Goal: Information Seeking & Learning: Learn about a topic

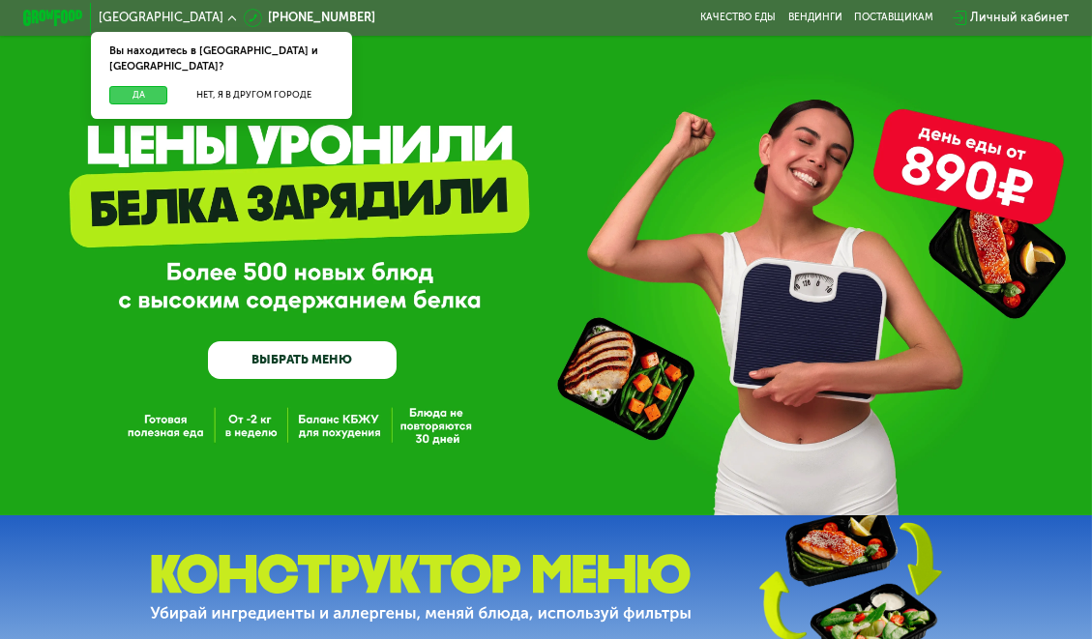
click at [130, 86] on button "Да" at bounding box center [138, 95] width 58 height 18
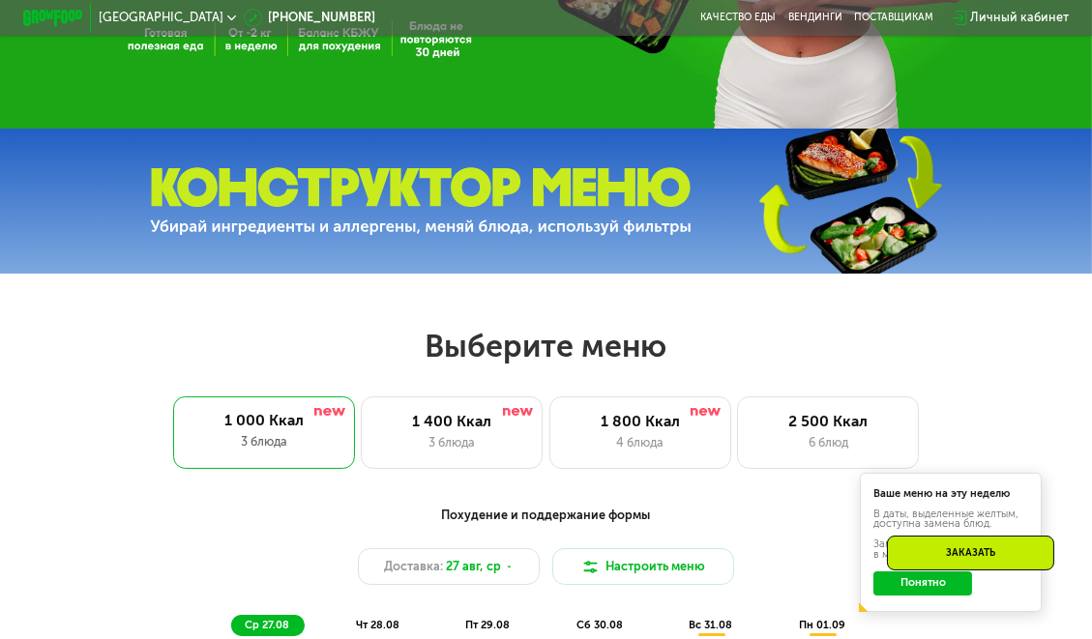
scroll to position [484, 0]
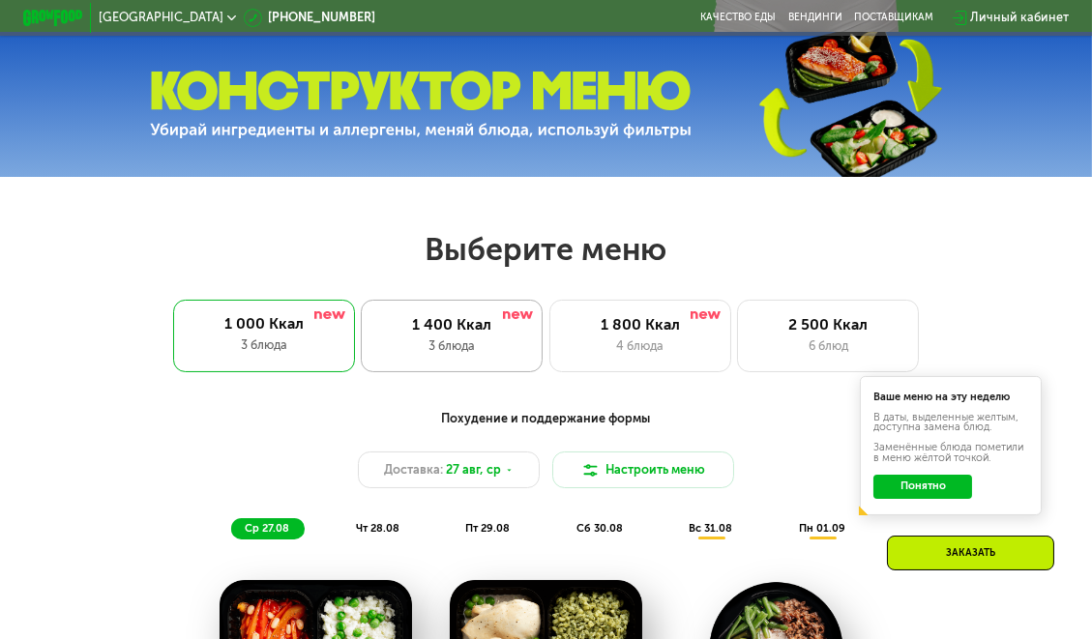
click at [466, 335] on div "1 400 Ккал" at bounding box center [452, 325] width 150 height 18
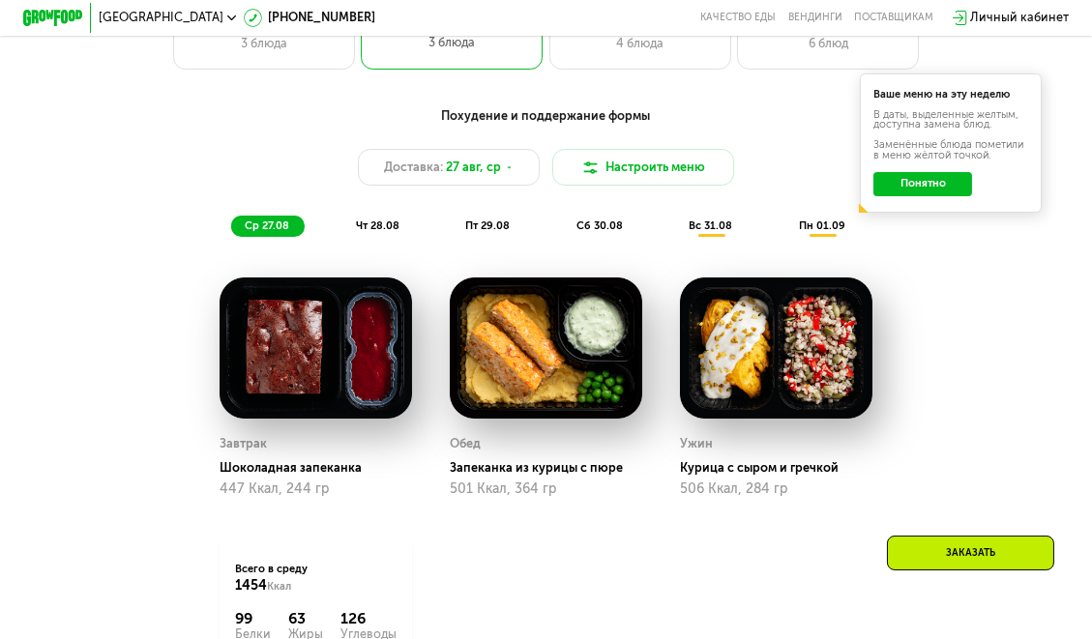
scroll to position [677, 0]
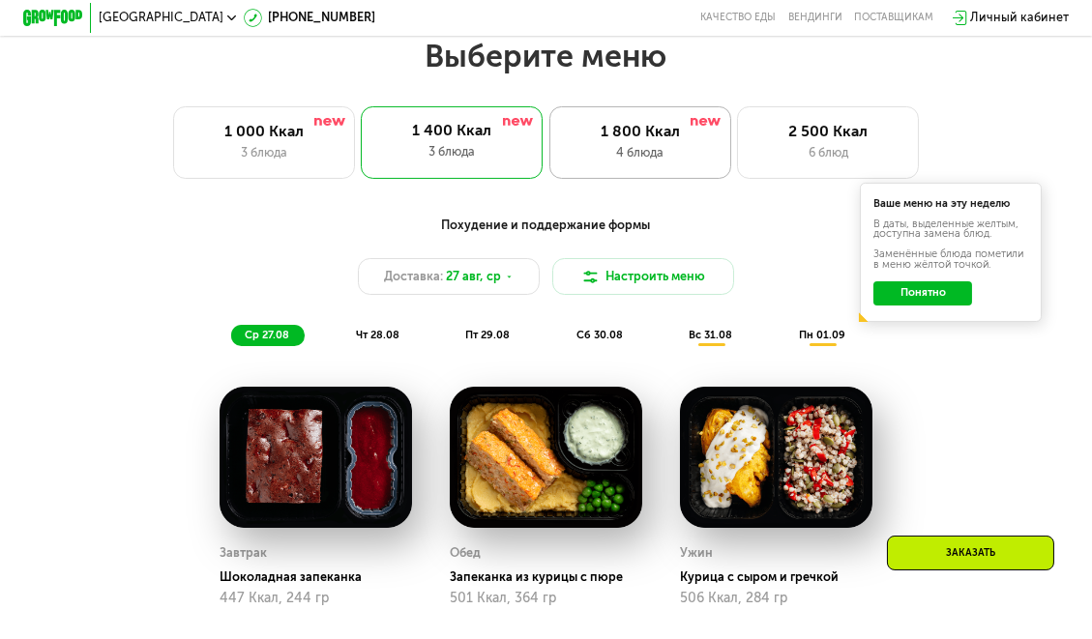
click at [628, 141] on div "1 800 Ккал" at bounding box center [640, 132] width 150 height 18
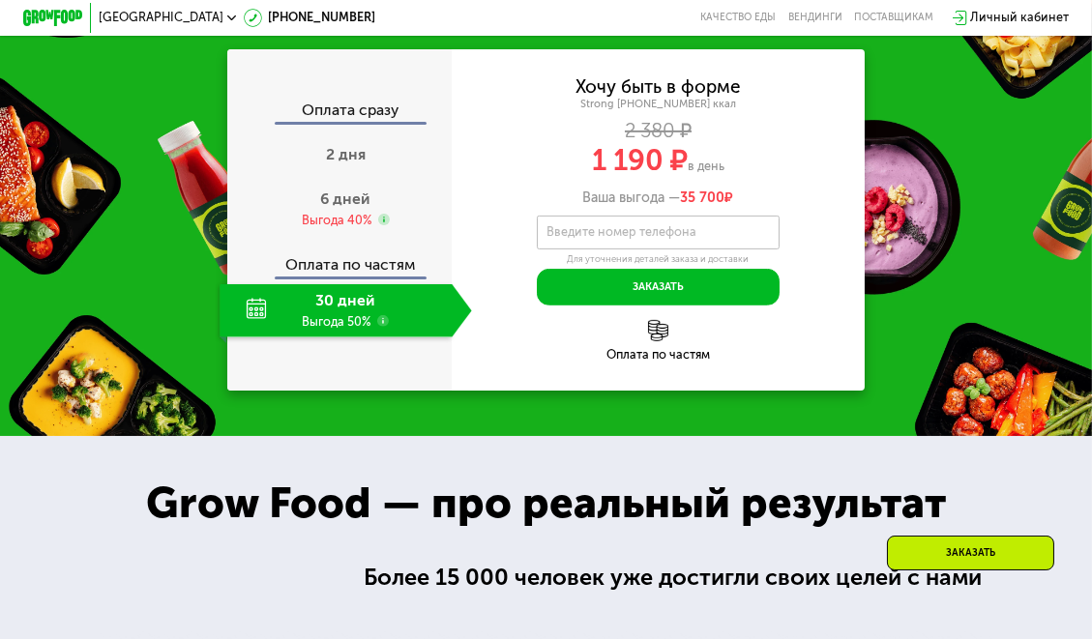
scroll to position [1451, 0]
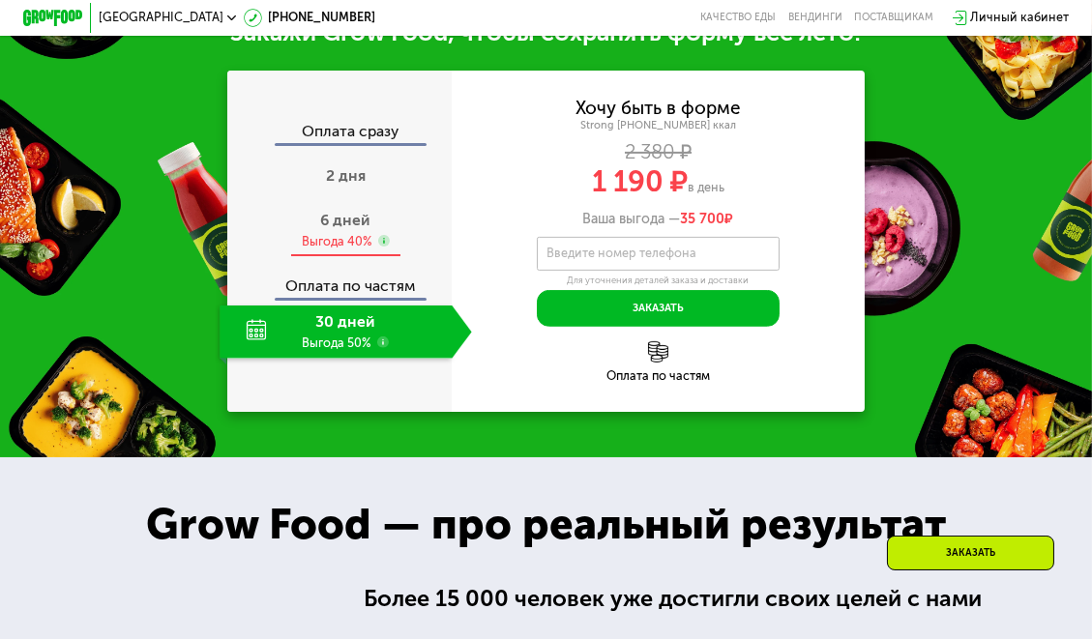
click at [333, 229] on span "6 дней" at bounding box center [346, 220] width 50 height 18
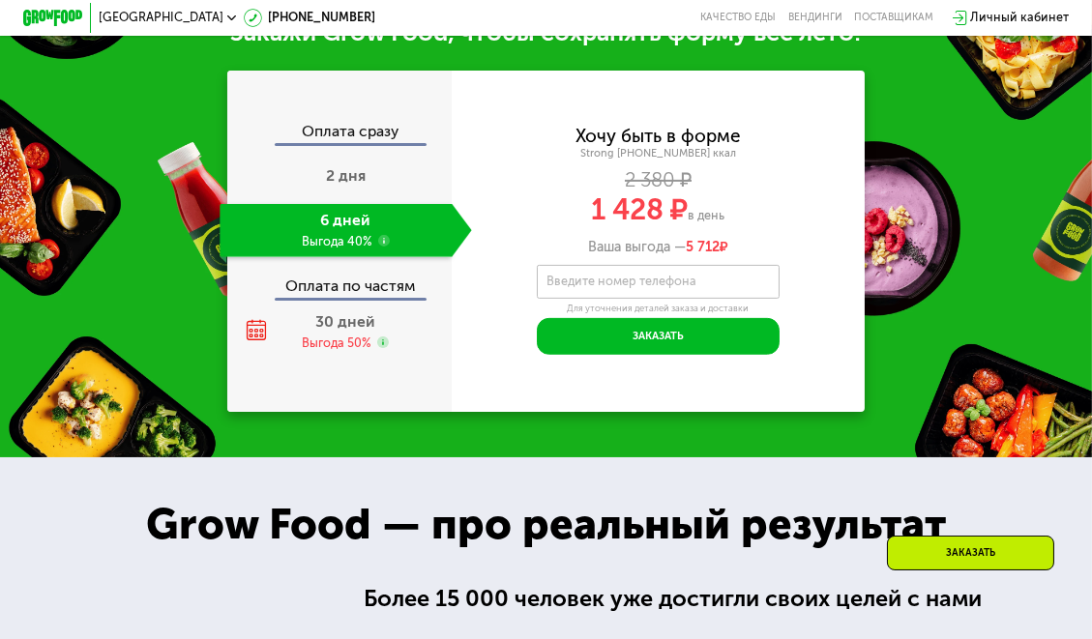
scroll to position [1548, 0]
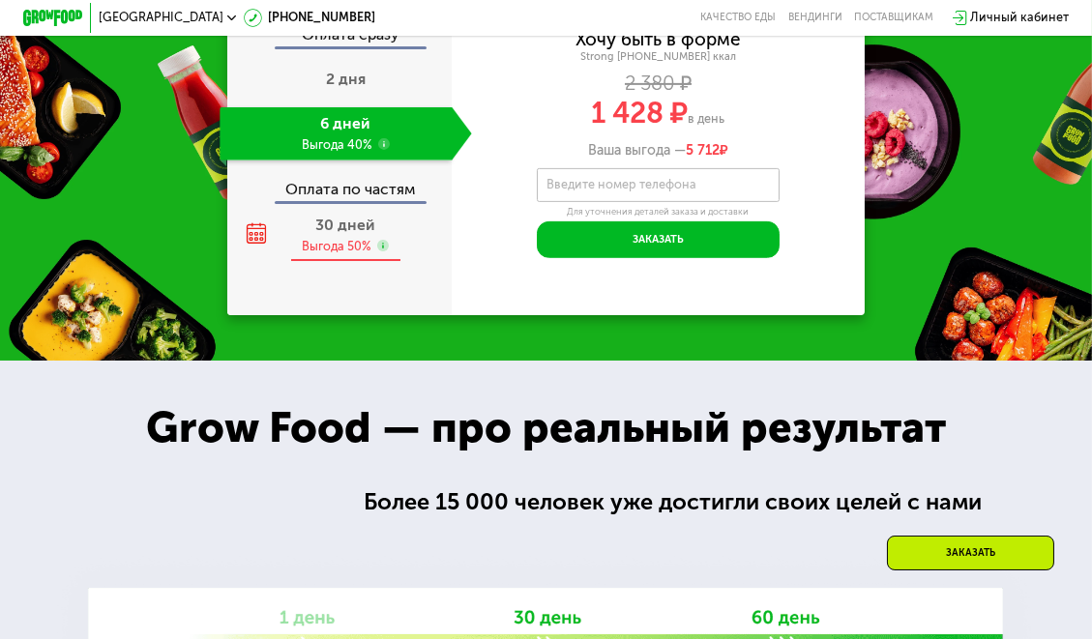
click at [332, 234] on span "30 дней" at bounding box center [346, 225] width 60 height 18
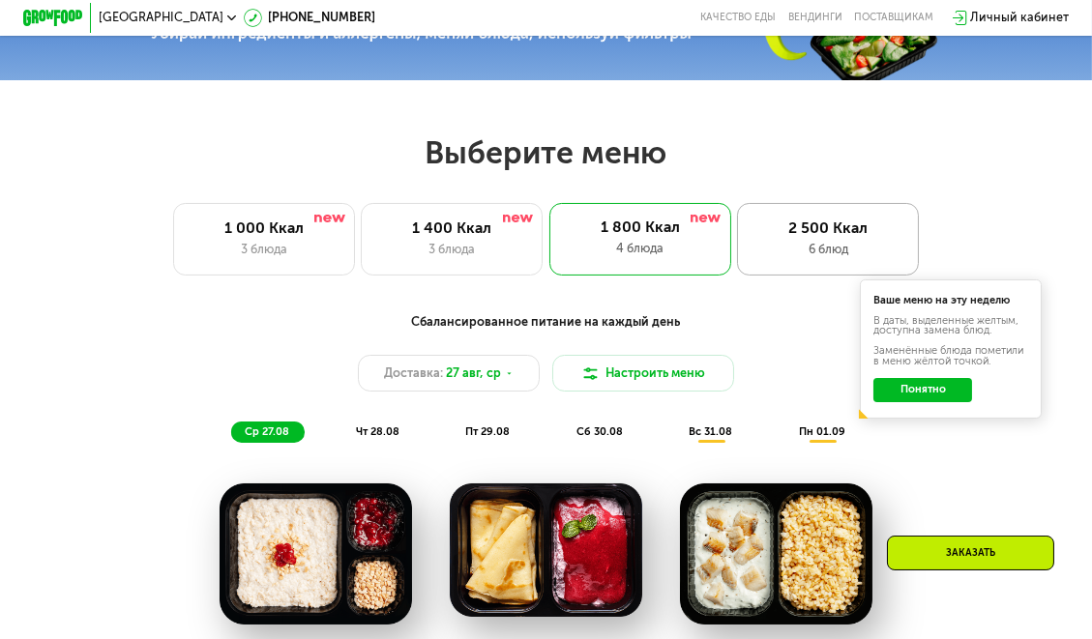
scroll to position [677, 0]
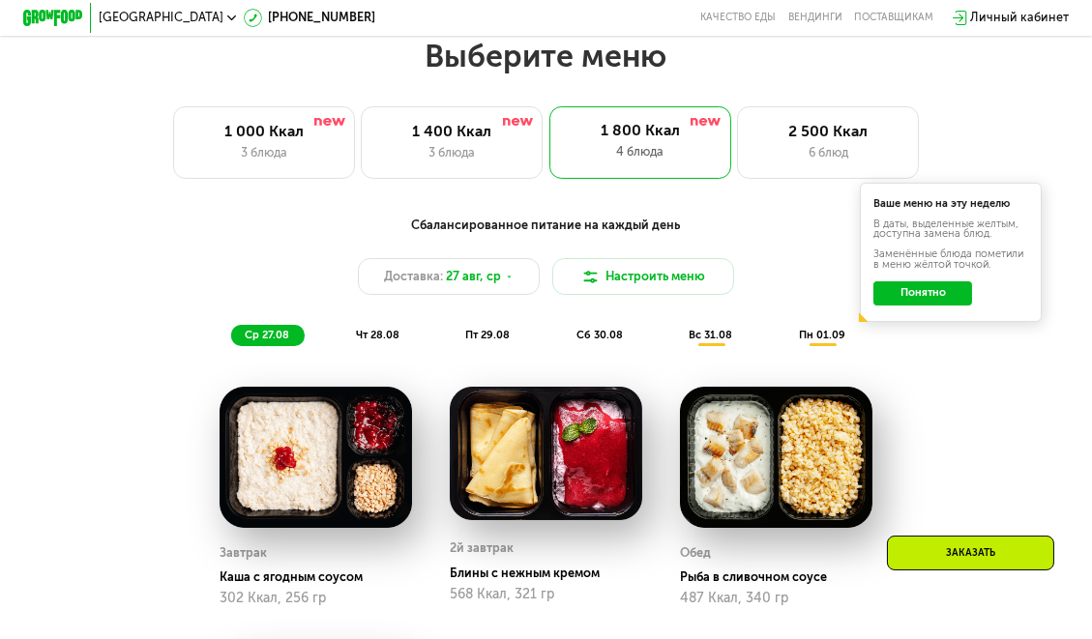
click at [711, 341] on span "вс 31.08" at bounding box center [712, 335] width 44 height 13
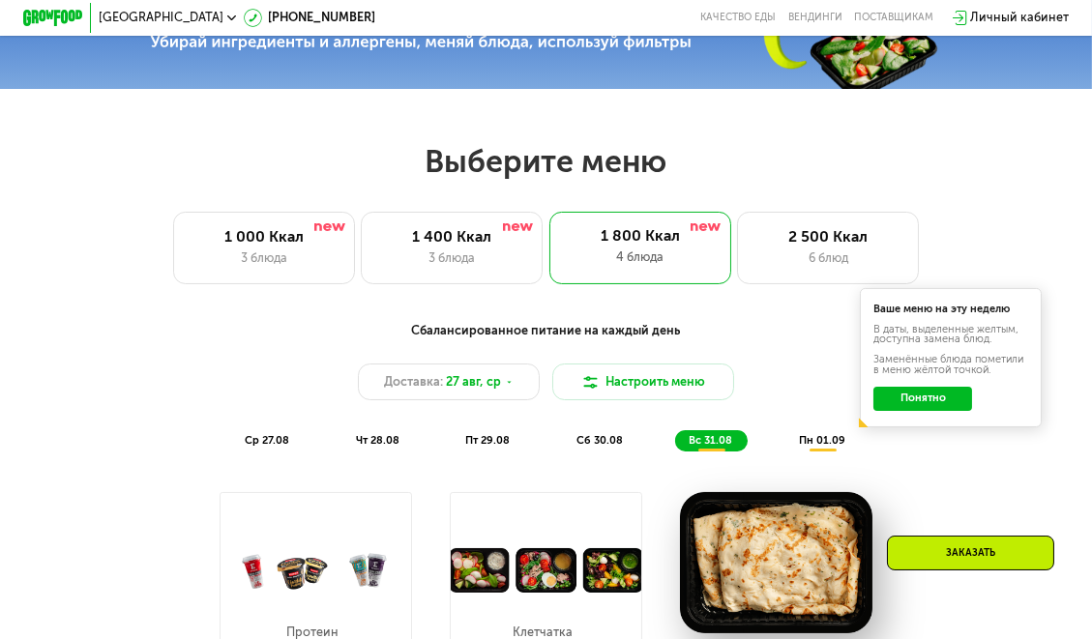
scroll to position [484, 0]
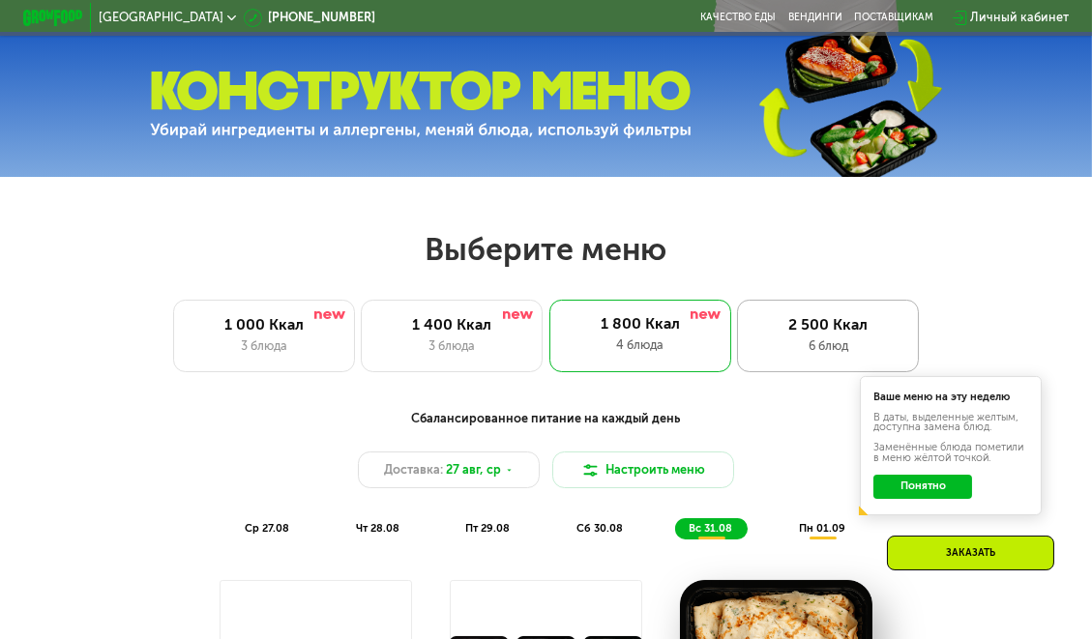
click at [831, 335] on div "2 500 Ккал" at bounding box center [829, 325] width 150 height 18
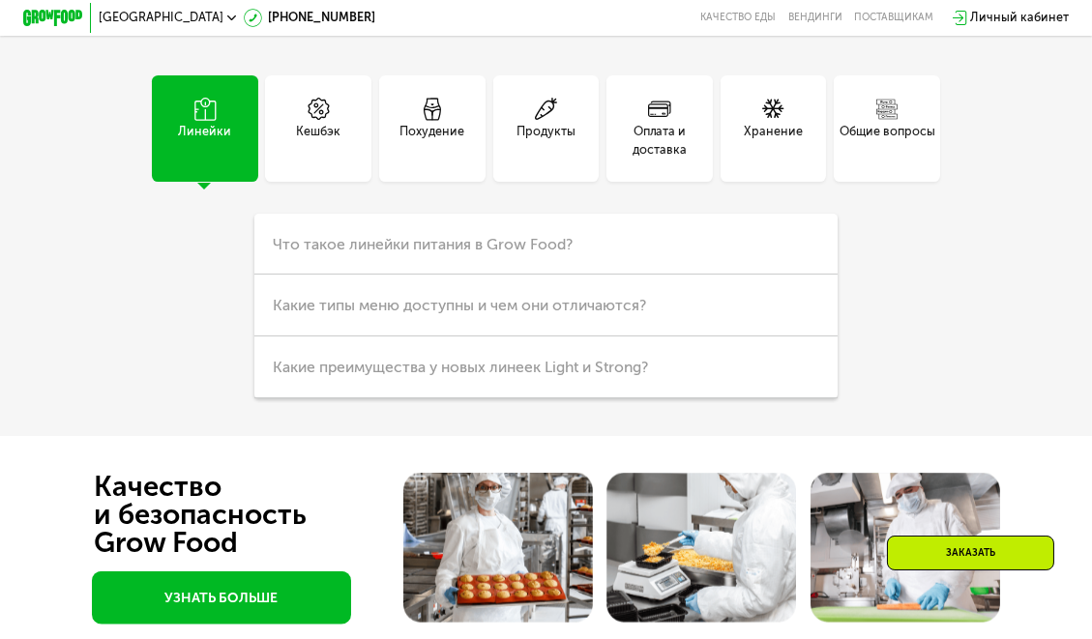
scroll to position [4160, 0]
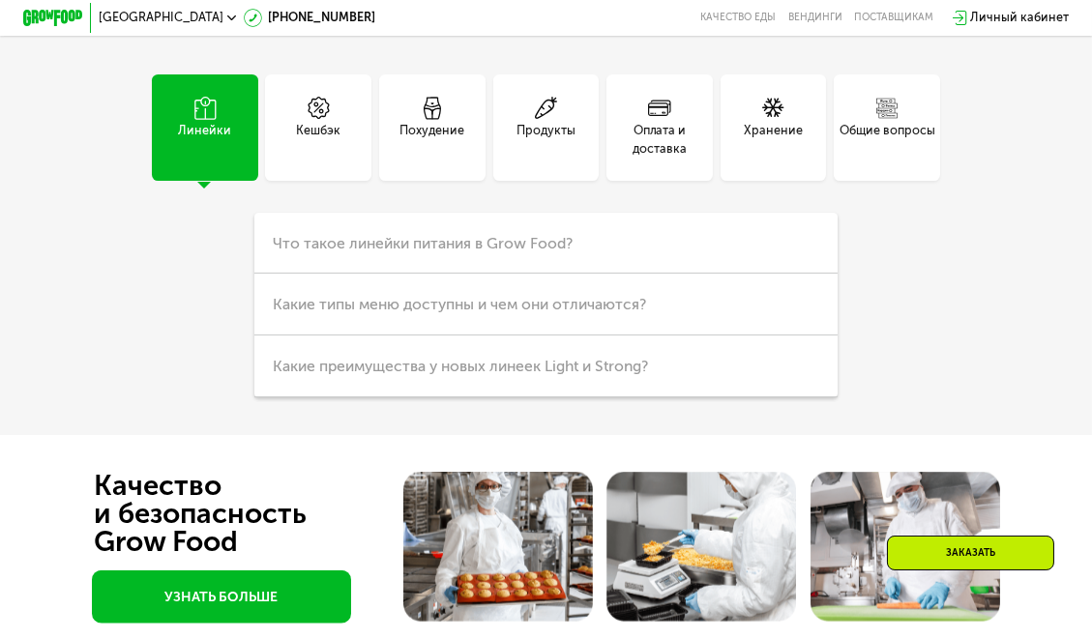
click at [654, 181] on div "Оплата и доставка" at bounding box center [660, 127] width 106 height 106
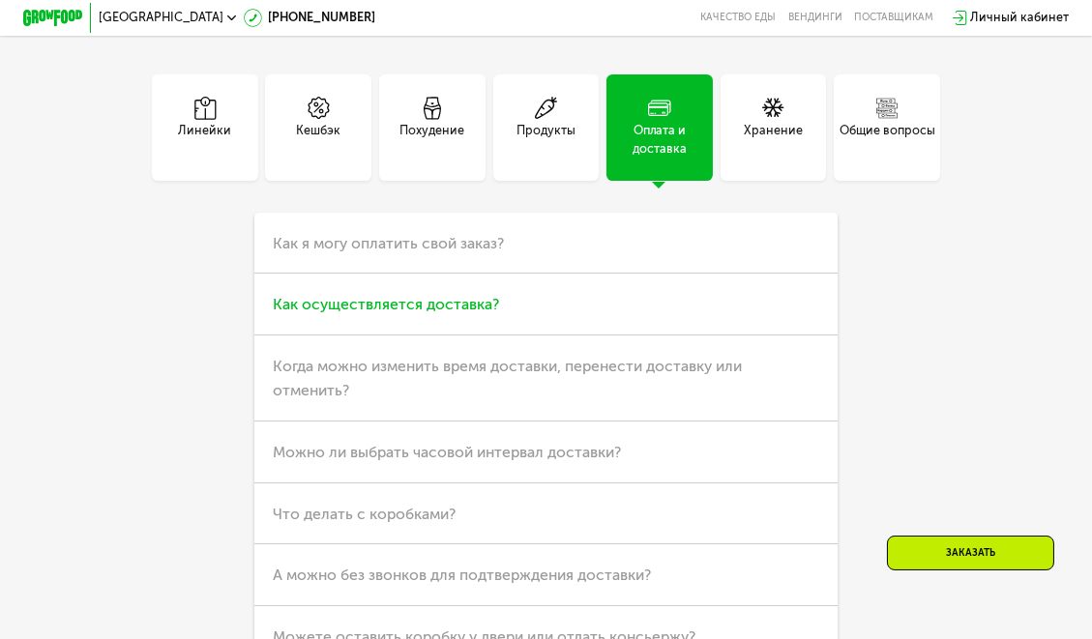
click at [274, 336] on h3 "Как осуществляется доставка?" at bounding box center [545, 305] width 582 height 62
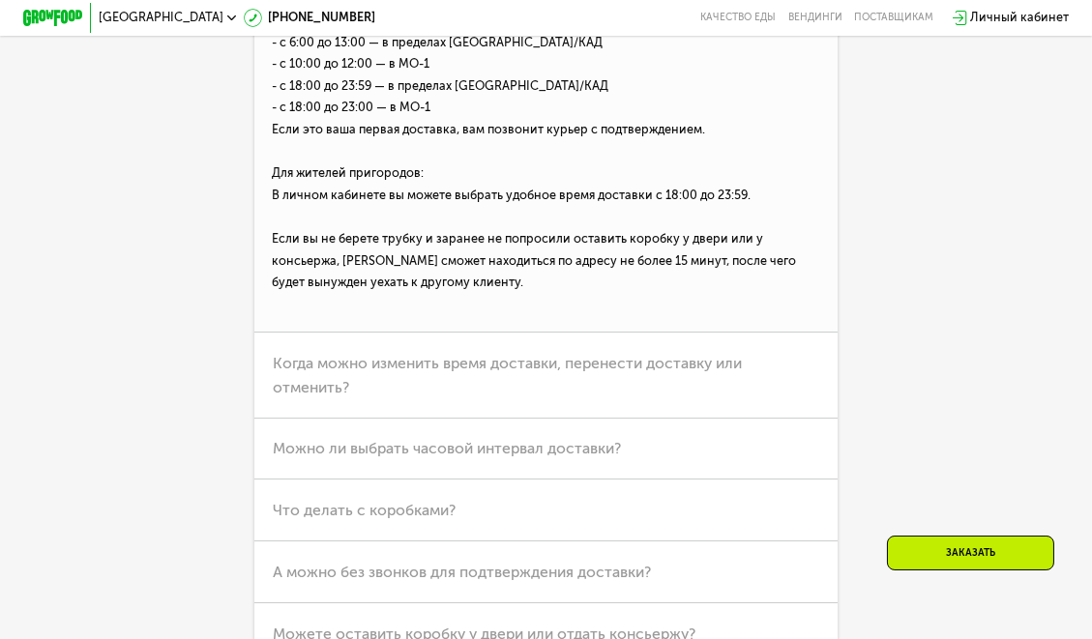
scroll to position [4547, 0]
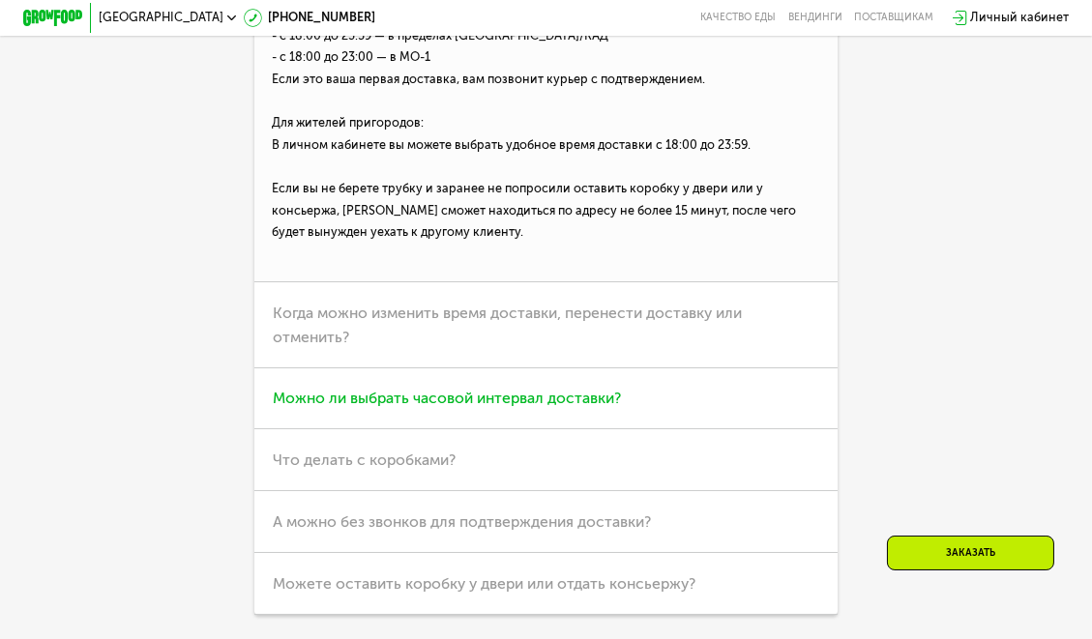
click at [307, 407] on span "Можно ли выбрать часовой интервал доставки?" at bounding box center [447, 398] width 348 height 18
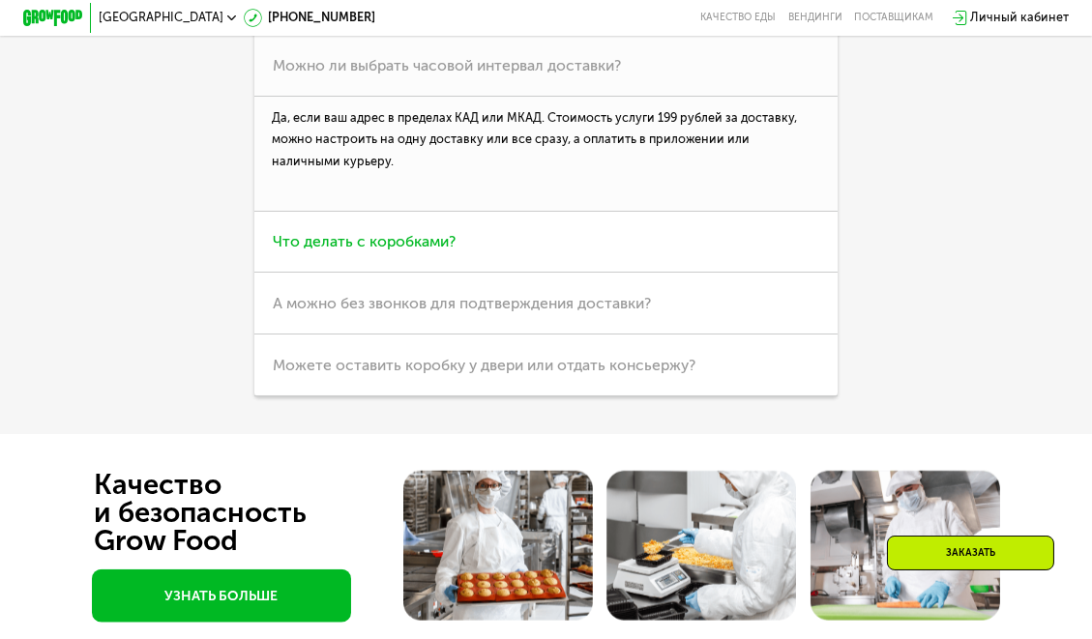
click at [335, 251] on span "Что делать с коробками?" at bounding box center [364, 241] width 183 height 18
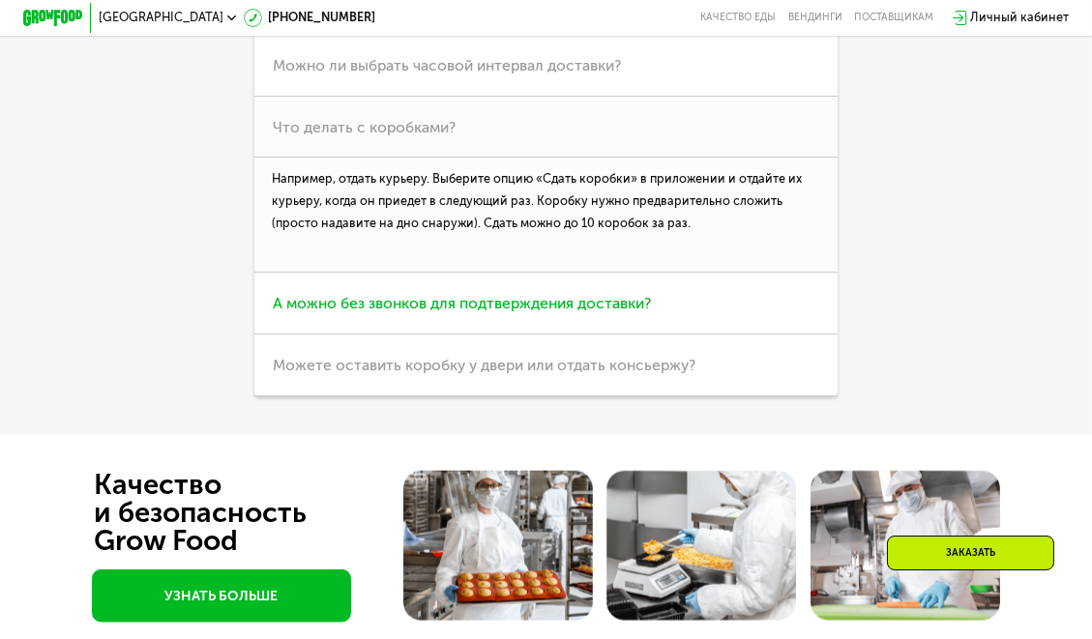
click at [341, 312] on span "А можно без звонков для подтверждения доставки?" at bounding box center [462, 303] width 378 height 18
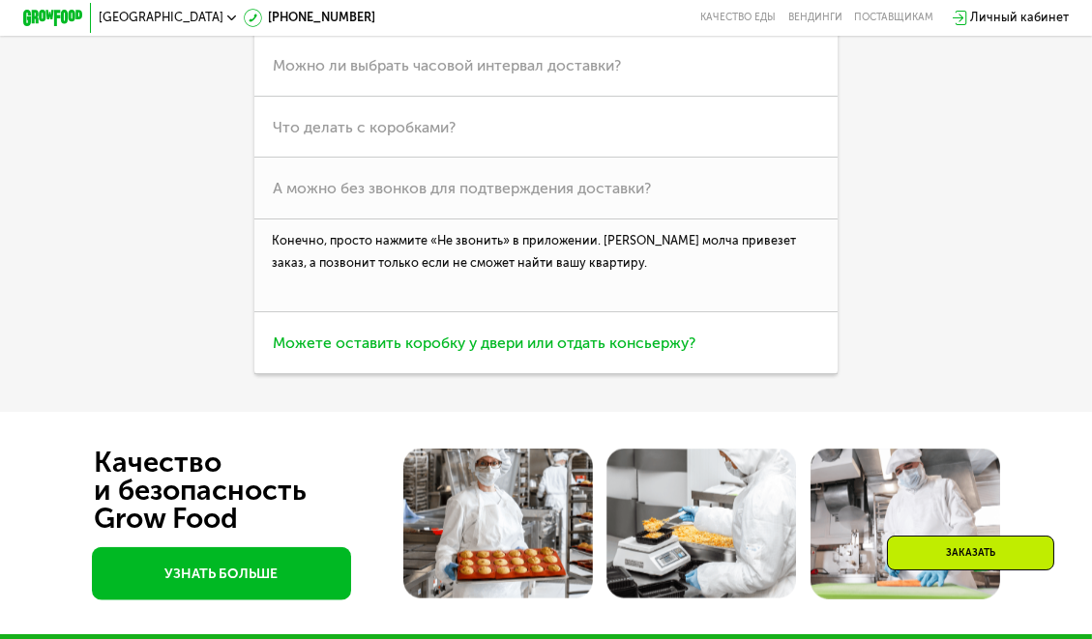
click at [338, 352] on span "Можете оставить коробку у двери или отдать консьержу?" at bounding box center [484, 343] width 423 height 18
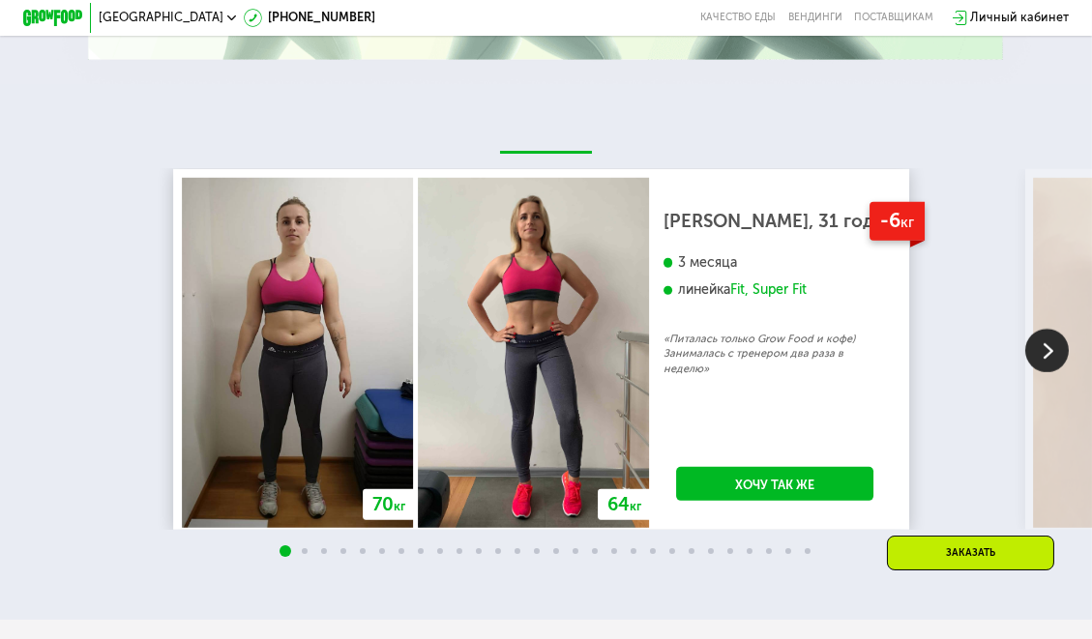
scroll to position [3051, 0]
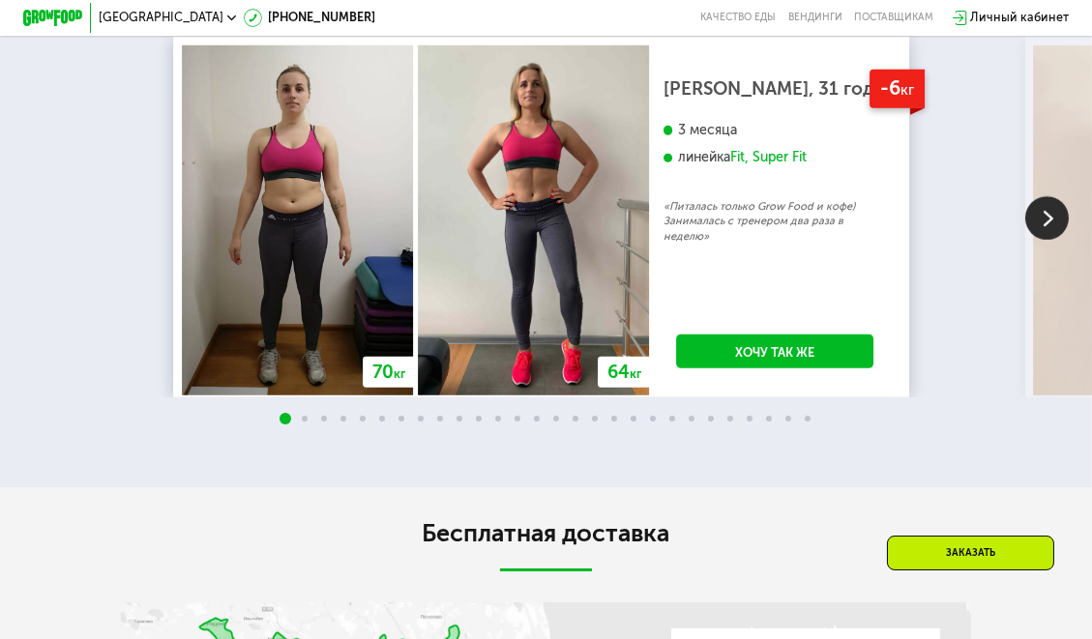
click at [1044, 240] on img at bounding box center [1047, 218] width 44 height 44
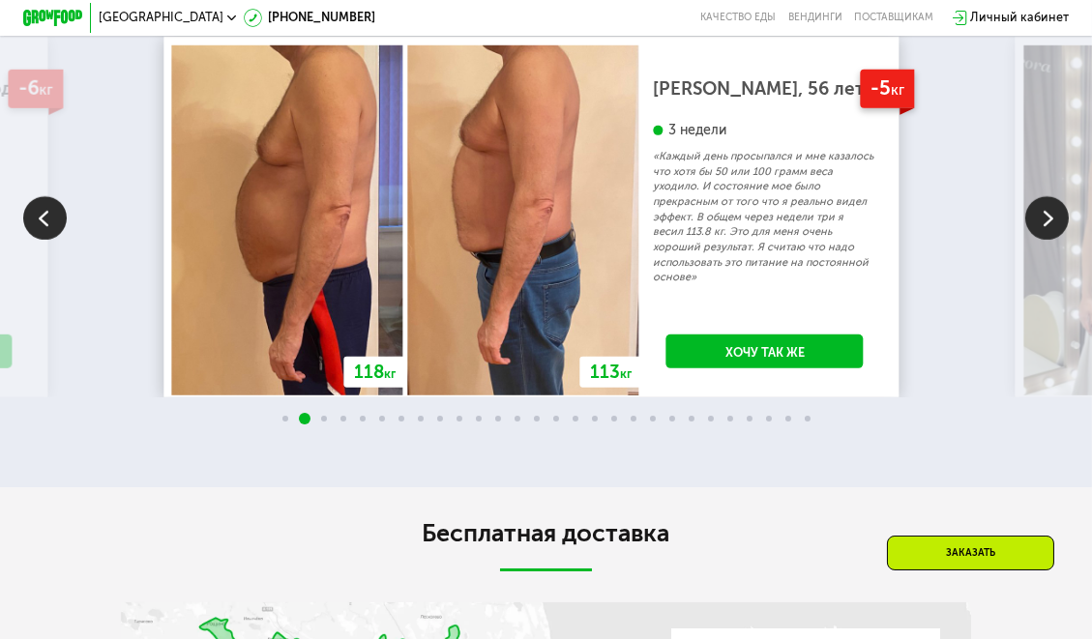
click at [1044, 240] on img at bounding box center [1047, 218] width 44 height 44
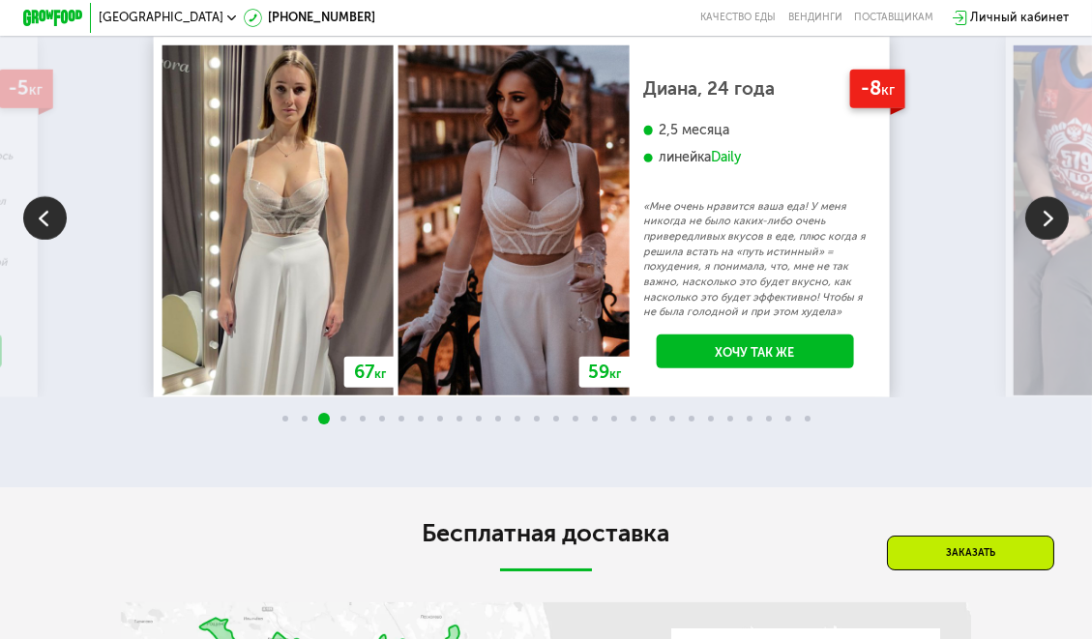
click at [1038, 240] on img at bounding box center [1047, 218] width 44 height 44
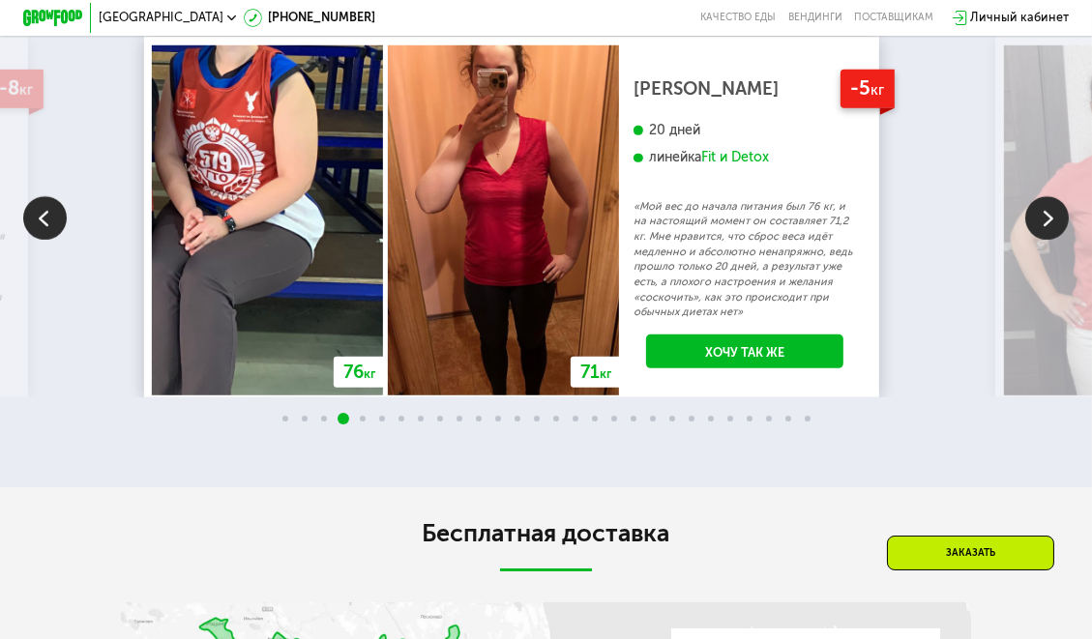
click at [1036, 240] on img at bounding box center [1047, 218] width 44 height 44
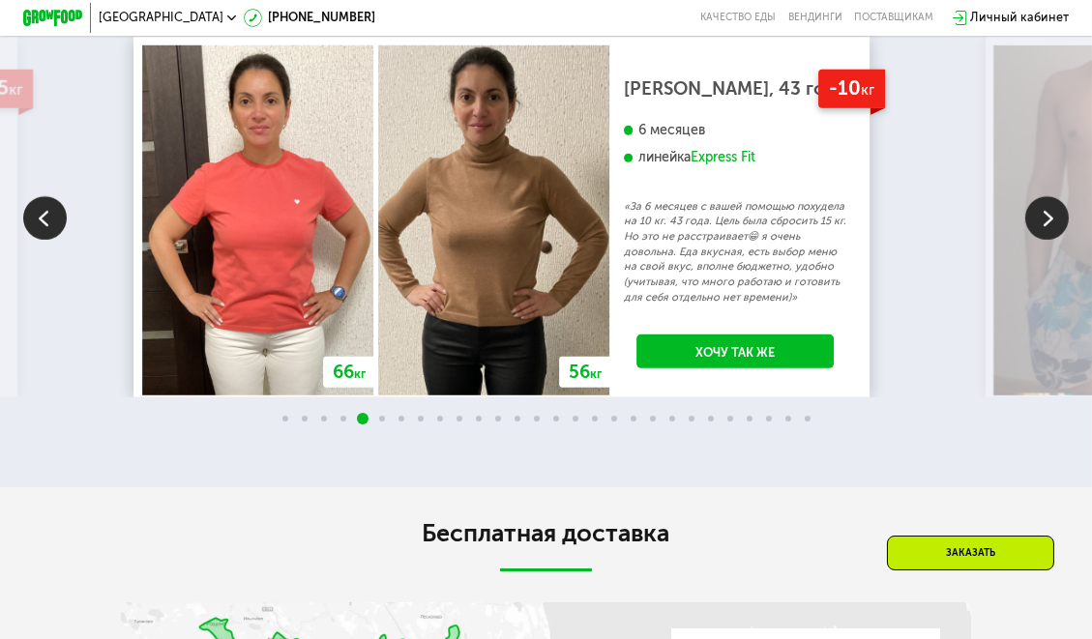
click at [1036, 240] on img at bounding box center [1047, 218] width 44 height 44
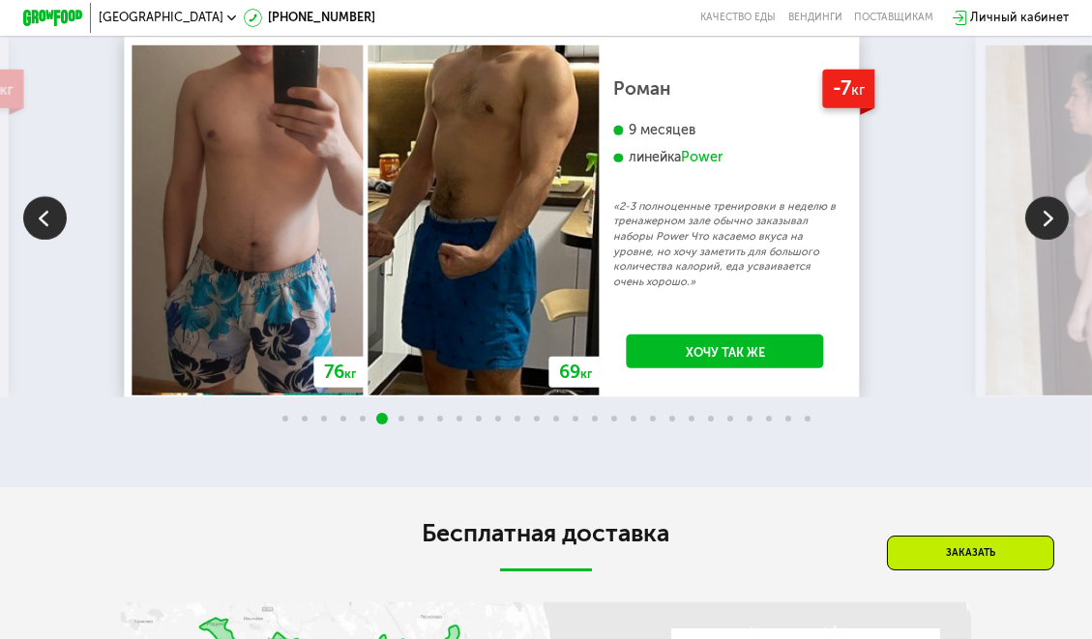
click at [1033, 240] on img at bounding box center [1047, 218] width 44 height 44
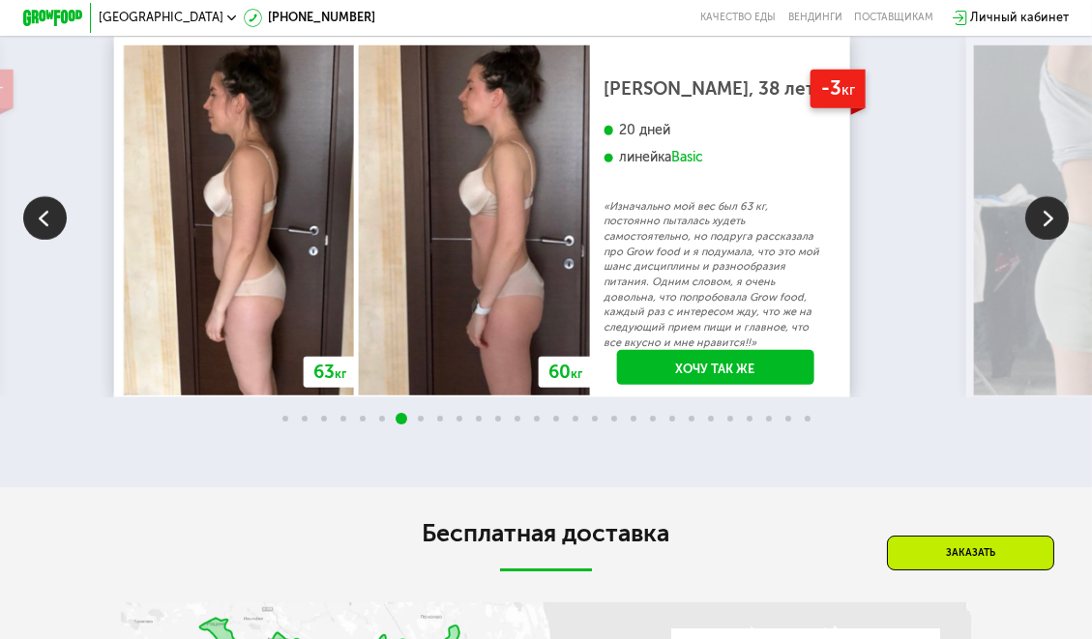
click at [1030, 240] on img at bounding box center [1047, 218] width 44 height 44
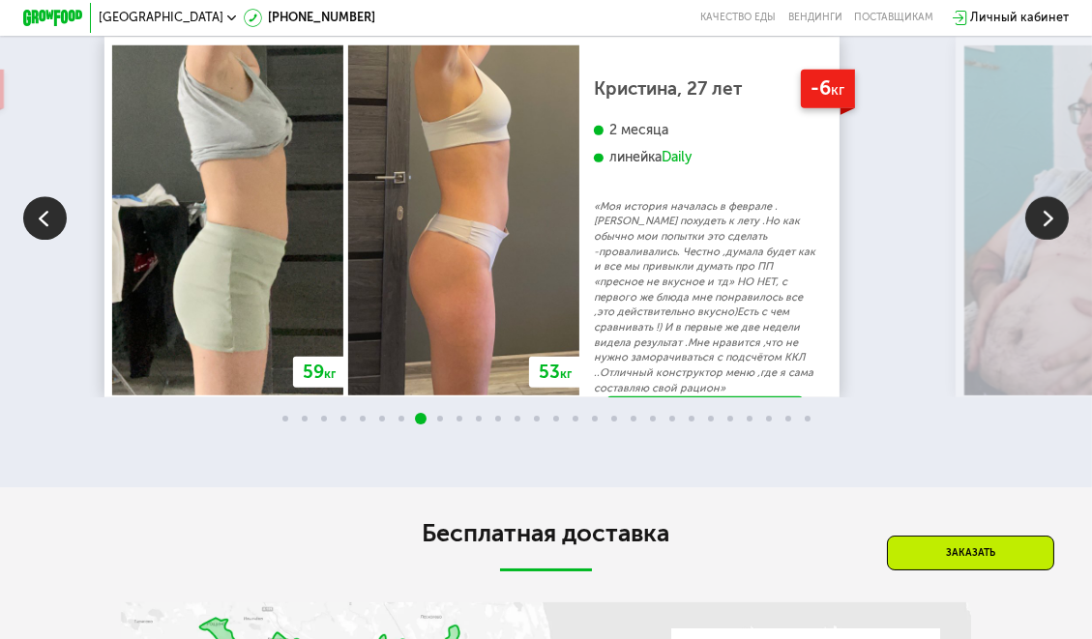
click at [1030, 240] on img at bounding box center [1047, 218] width 44 height 44
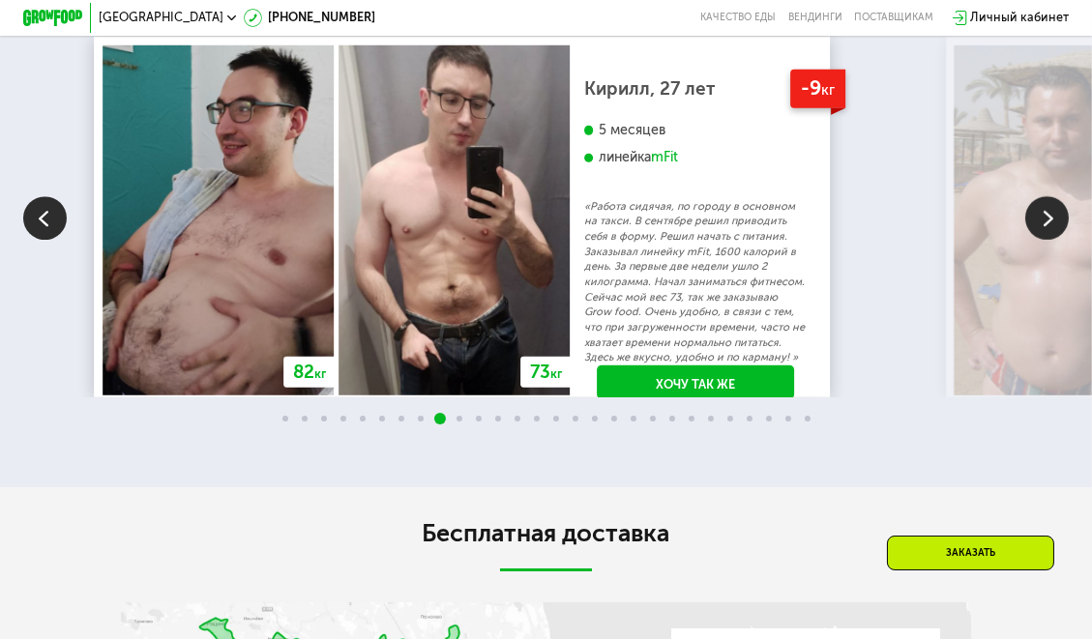
click at [1030, 240] on img at bounding box center [1047, 218] width 44 height 44
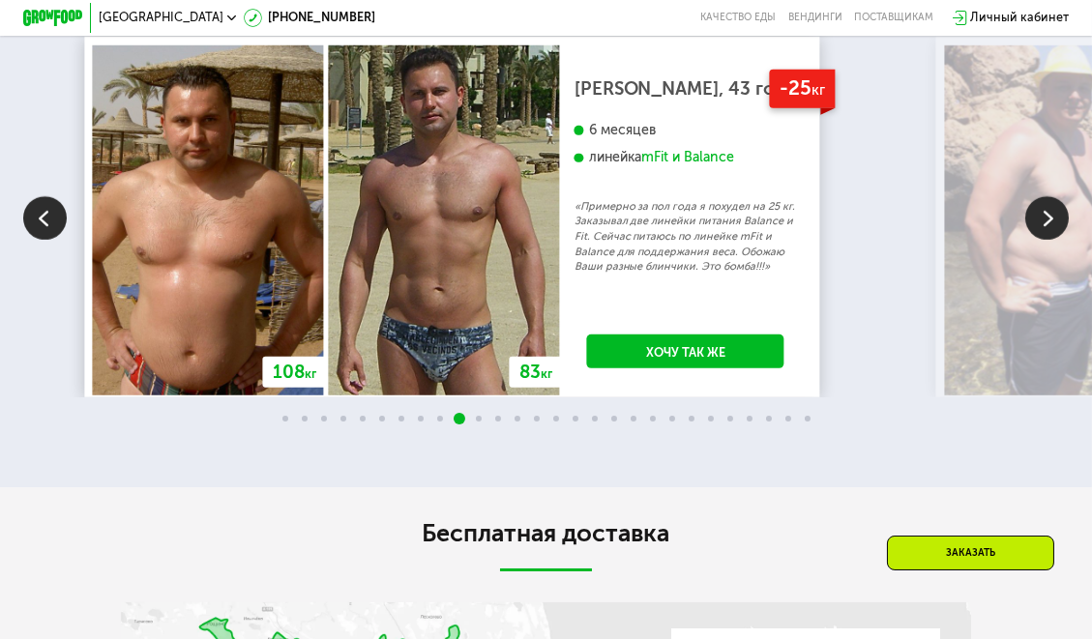
click at [1030, 240] on img at bounding box center [1047, 218] width 44 height 44
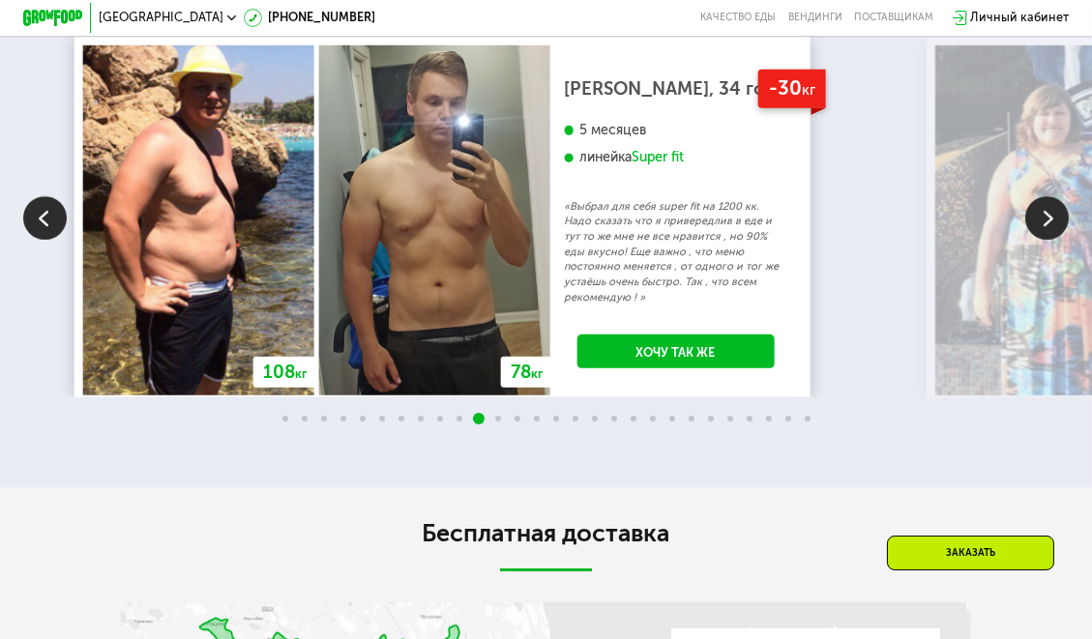
click at [1030, 240] on img at bounding box center [1047, 218] width 44 height 44
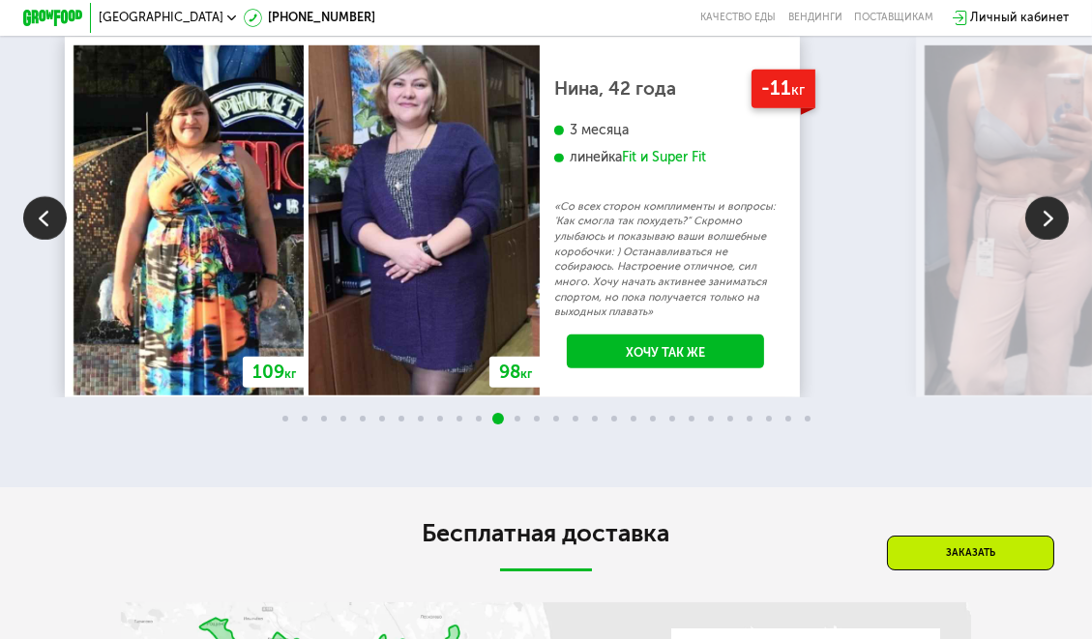
click at [1029, 240] on img at bounding box center [1047, 218] width 44 height 44
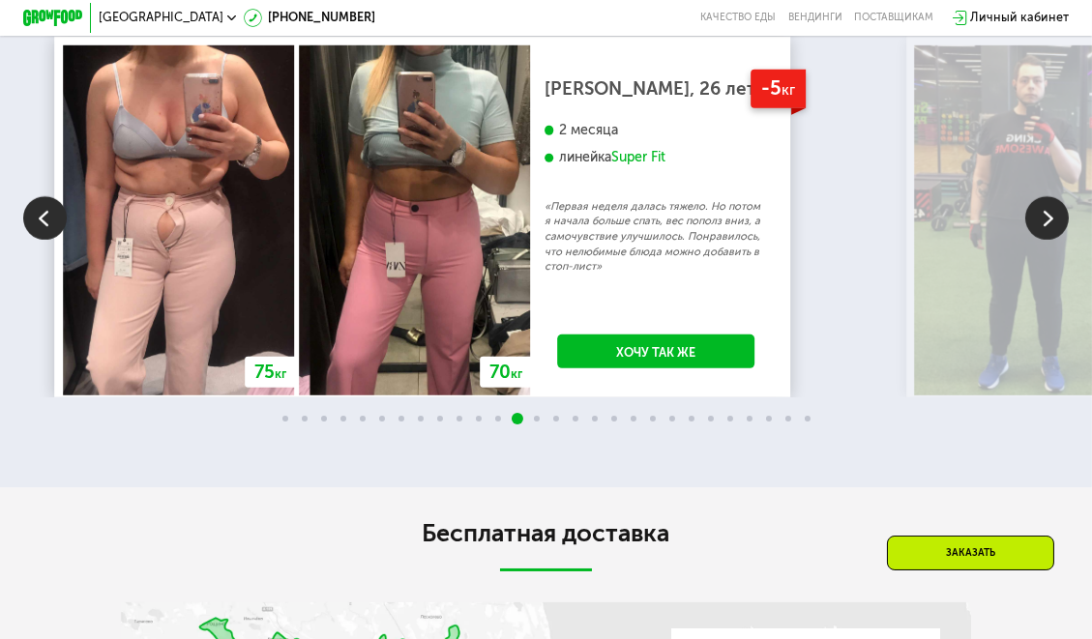
click at [1040, 240] on img at bounding box center [1047, 218] width 44 height 44
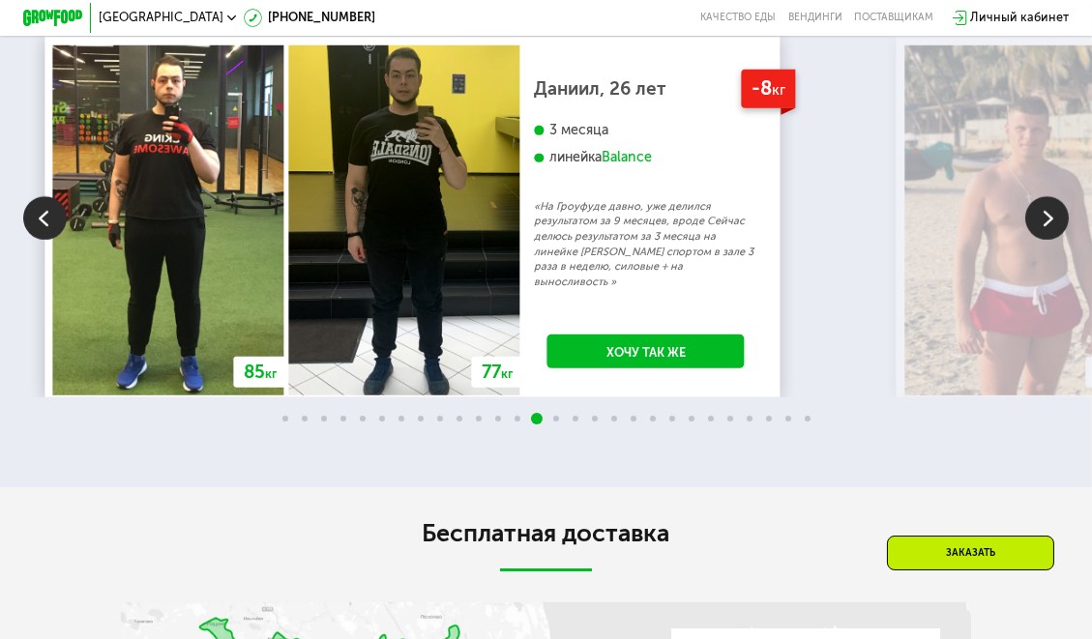
click at [1040, 240] on img at bounding box center [1047, 218] width 44 height 44
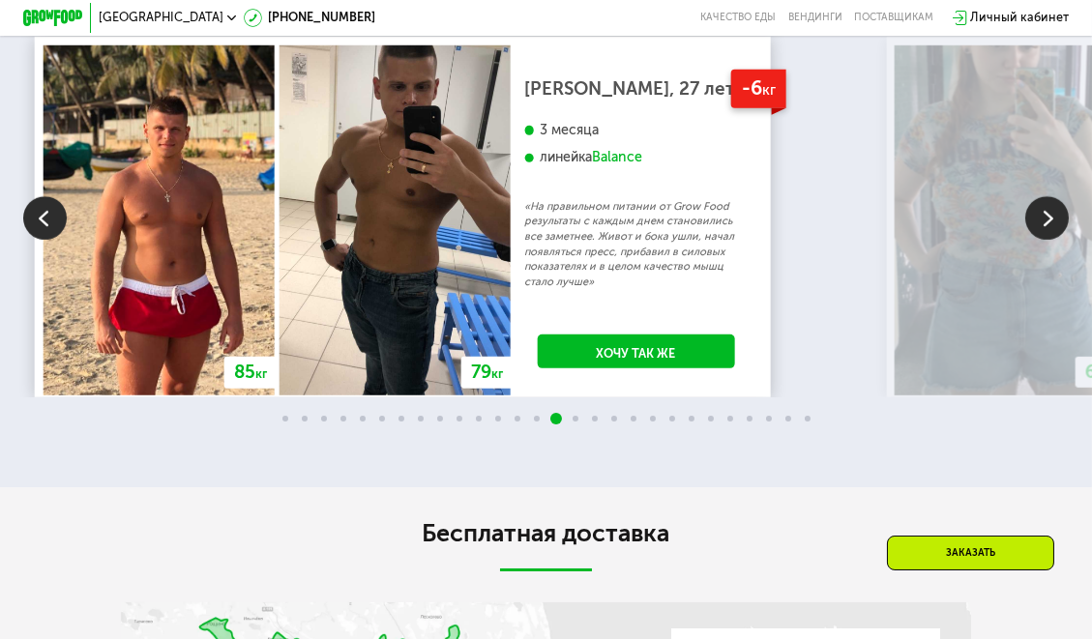
click at [1040, 240] on img at bounding box center [1047, 218] width 44 height 44
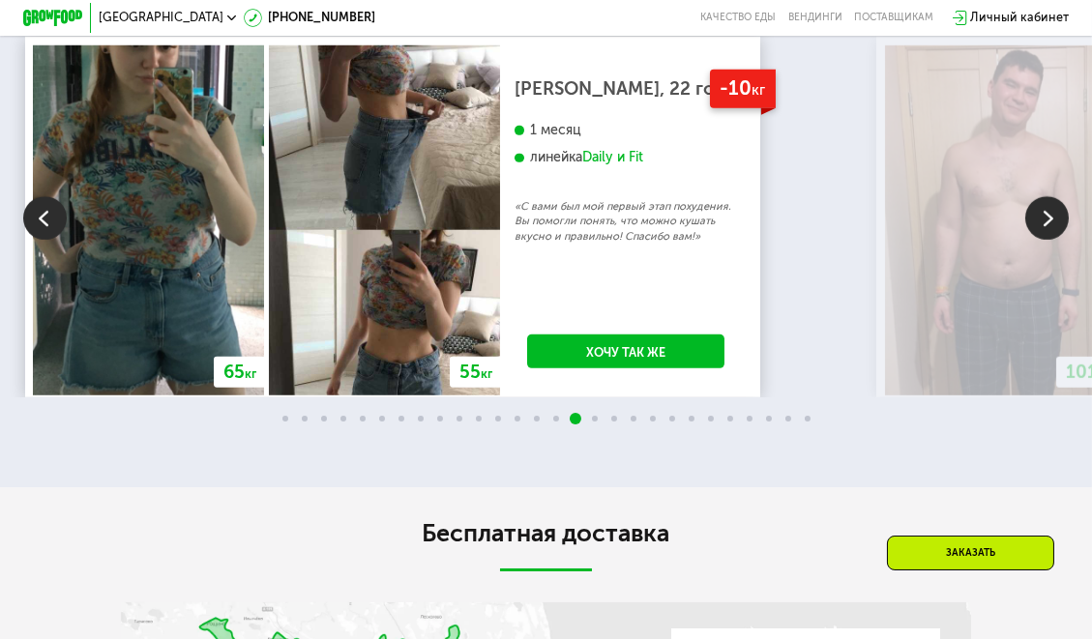
click at [1040, 240] on img at bounding box center [1047, 218] width 44 height 44
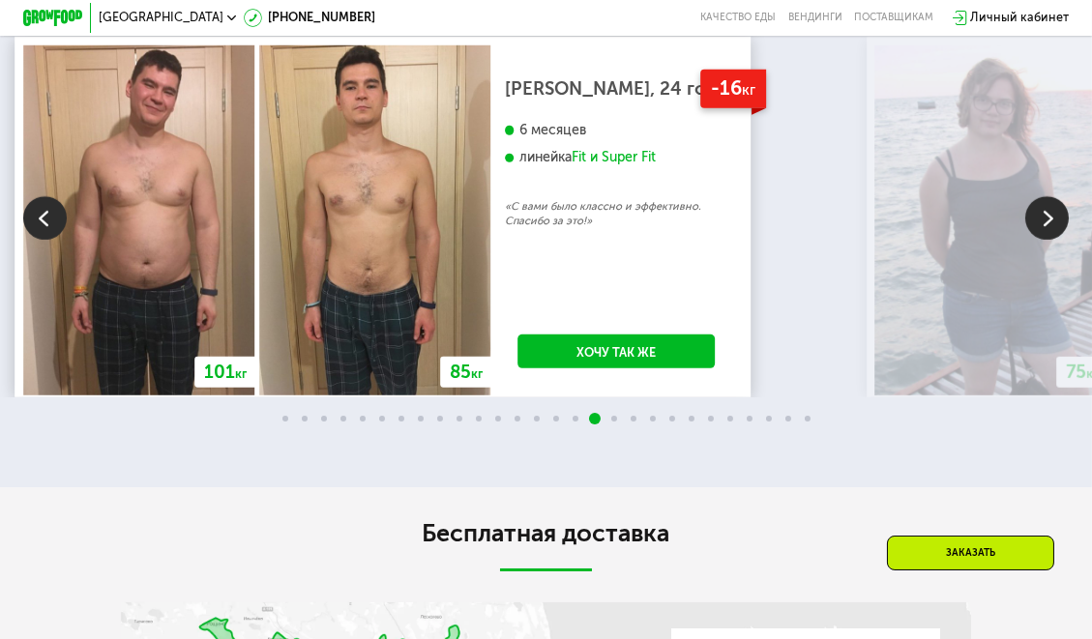
click at [1040, 240] on img at bounding box center [1047, 218] width 44 height 44
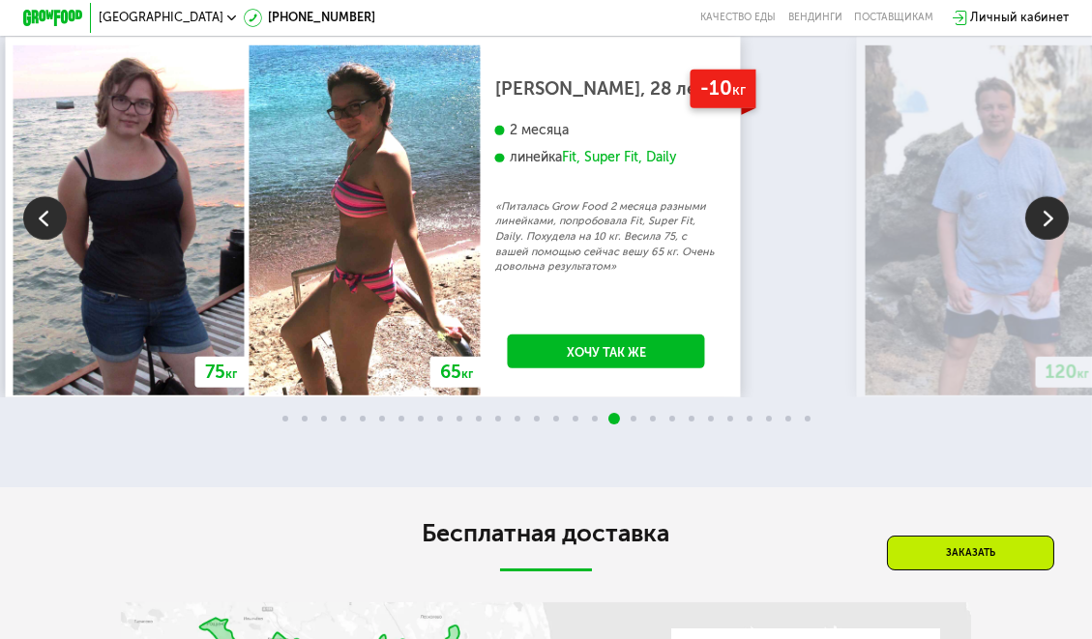
click at [1040, 240] on img at bounding box center [1047, 218] width 44 height 44
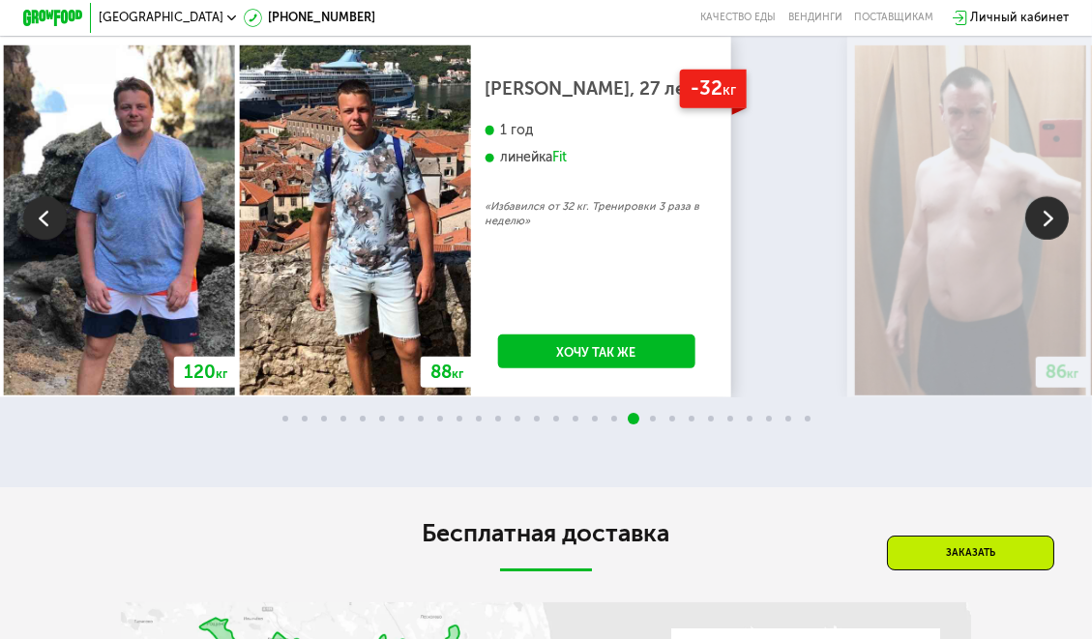
click at [1040, 240] on img at bounding box center [1047, 218] width 44 height 44
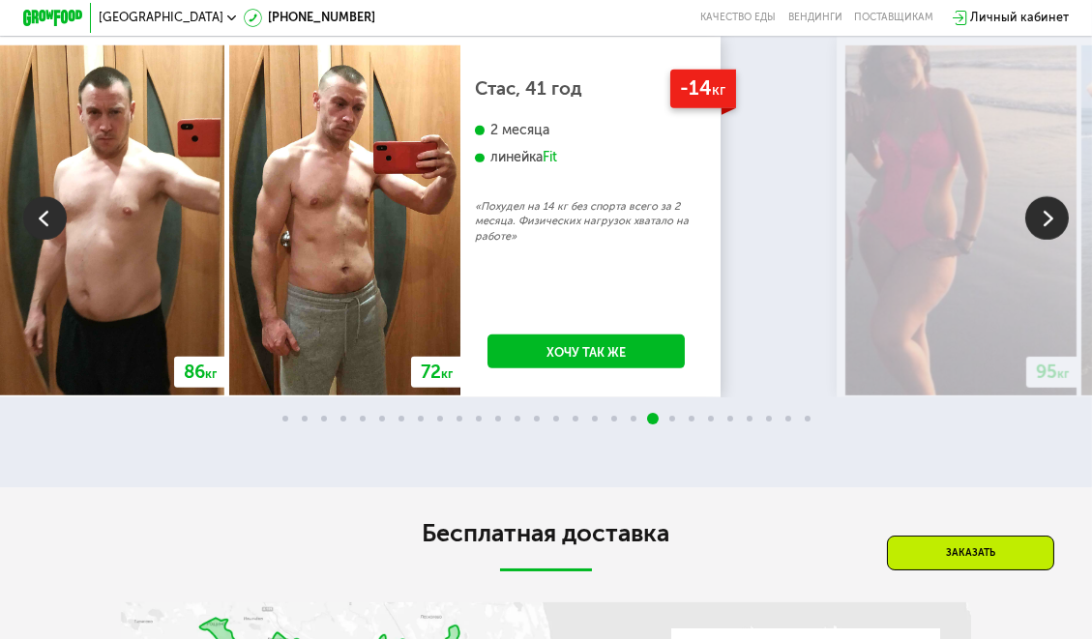
click at [1037, 240] on img at bounding box center [1047, 218] width 44 height 44
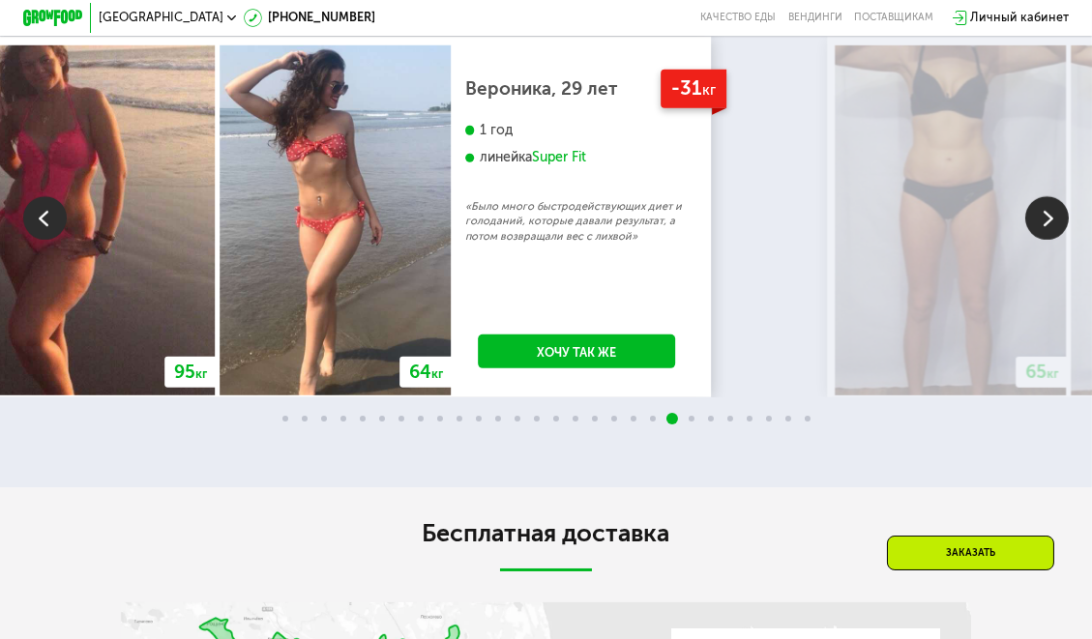
click at [1037, 240] on img at bounding box center [1047, 218] width 44 height 44
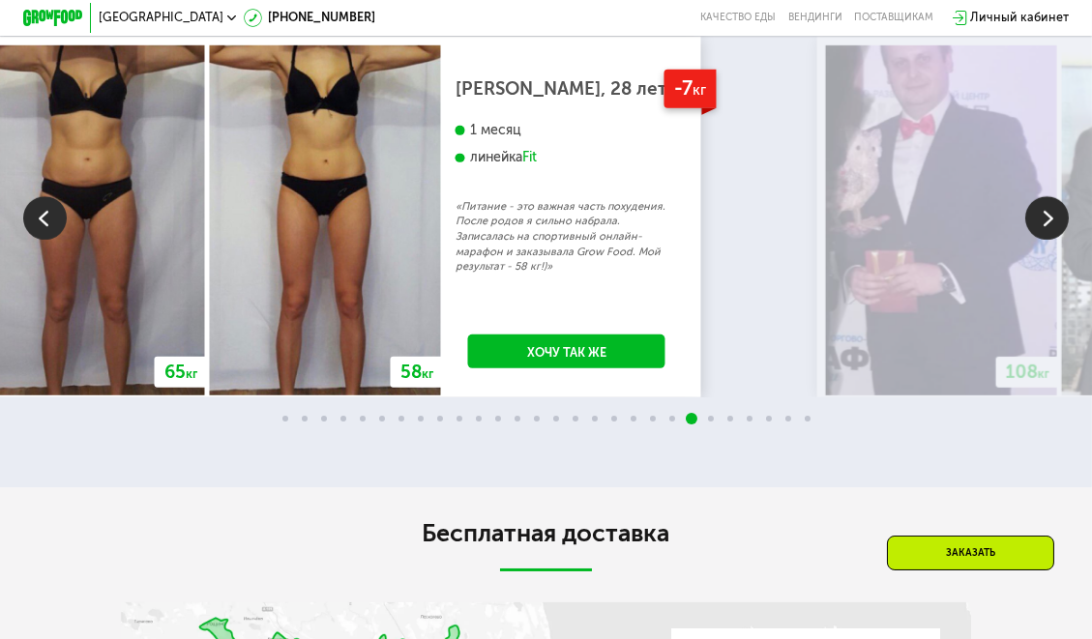
click at [1037, 240] on img at bounding box center [1047, 218] width 44 height 44
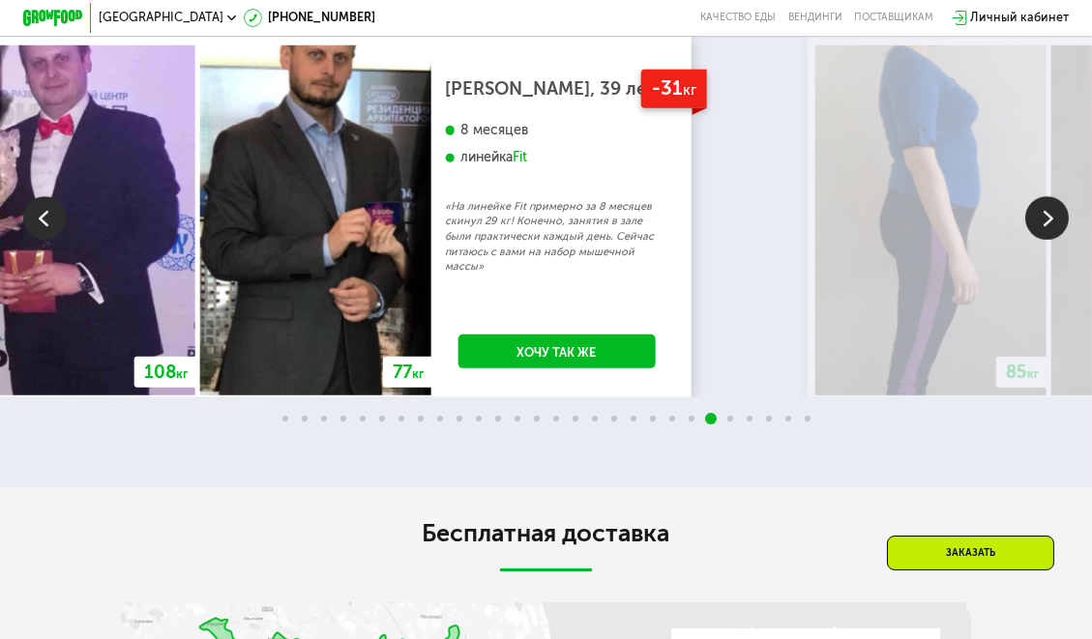
click at [1037, 240] on img at bounding box center [1047, 218] width 44 height 44
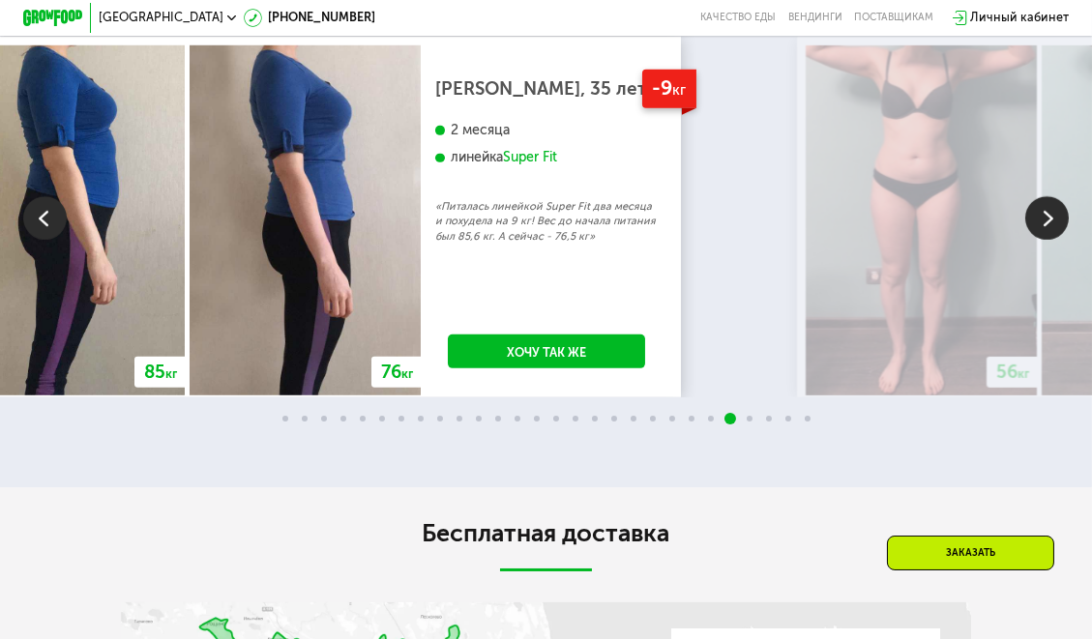
click at [1037, 240] on img at bounding box center [1047, 218] width 44 height 44
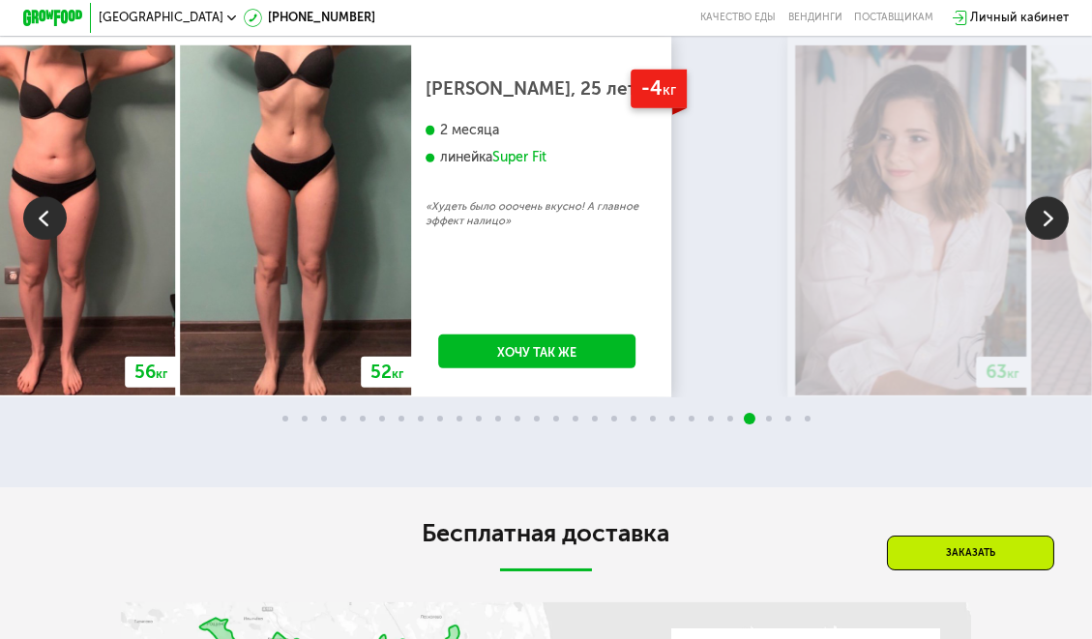
click at [1037, 240] on img at bounding box center [1047, 218] width 44 height 44
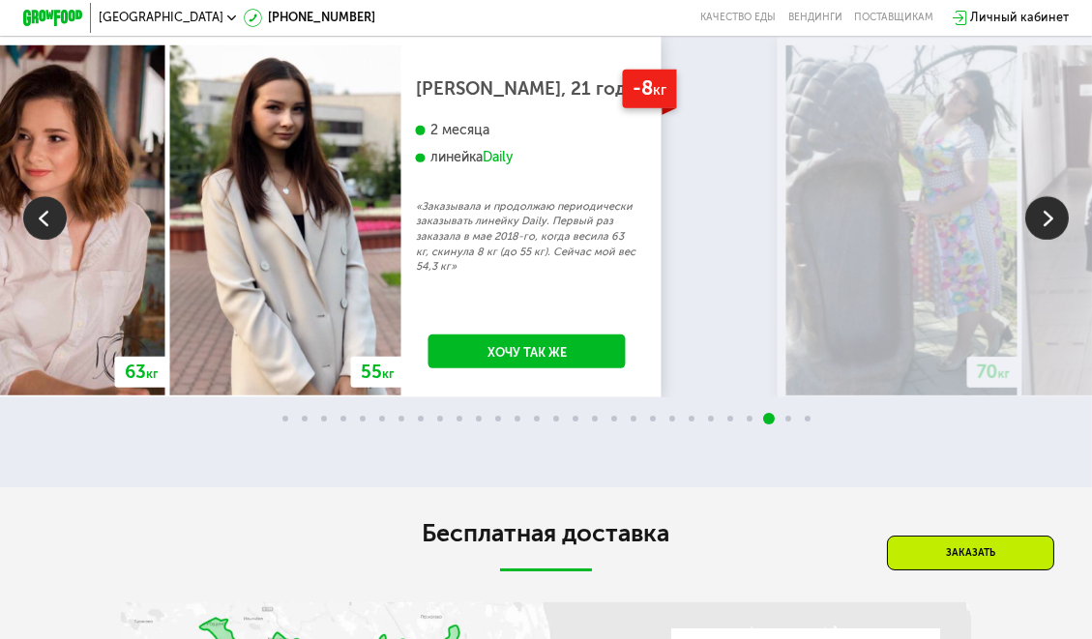
click at [1037, 240] on img at bounding box center [1047, 218] width 44 height 44
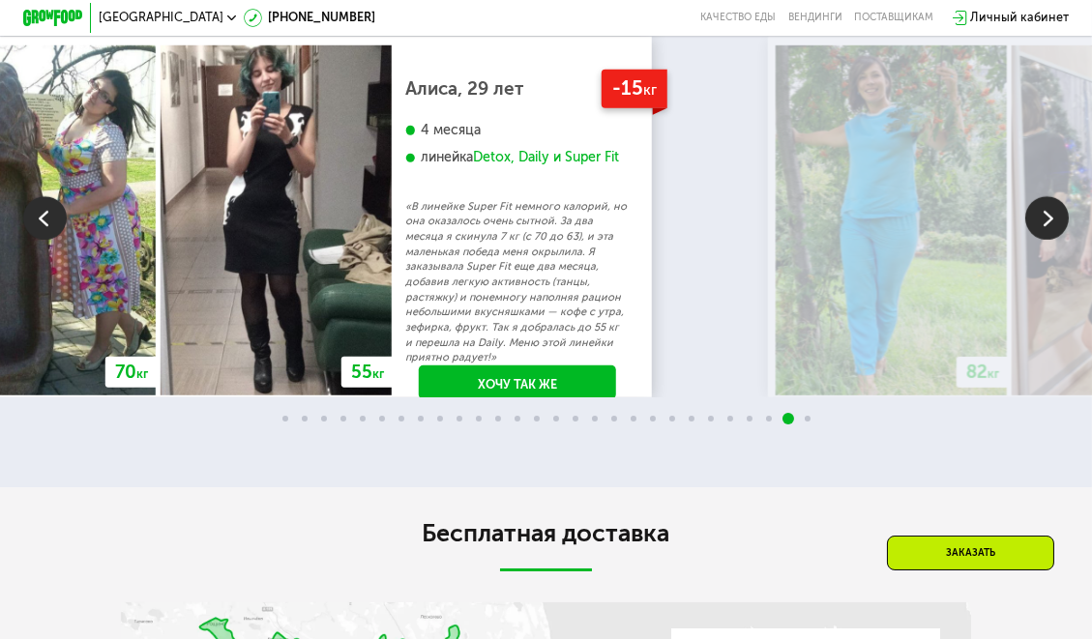
click at [1037, 240] on img at bounding box center [1047, 218] width 44 height 44
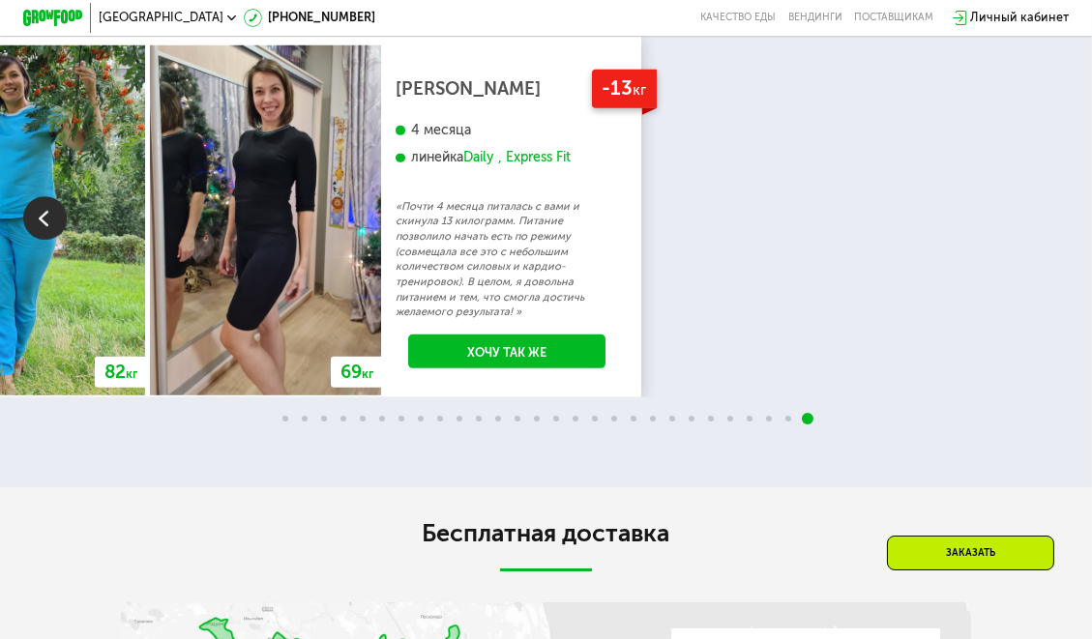
click at [1037, 262] on div "70 кг 64 кг -6 кг Екатерина, 31 год 3 месяца линейка Fit, Super Fit «Питалась т…" at bounding box center [546, 217] width 1092 height 361
